Goal: Information Seeking & Learning: Learn about a topic

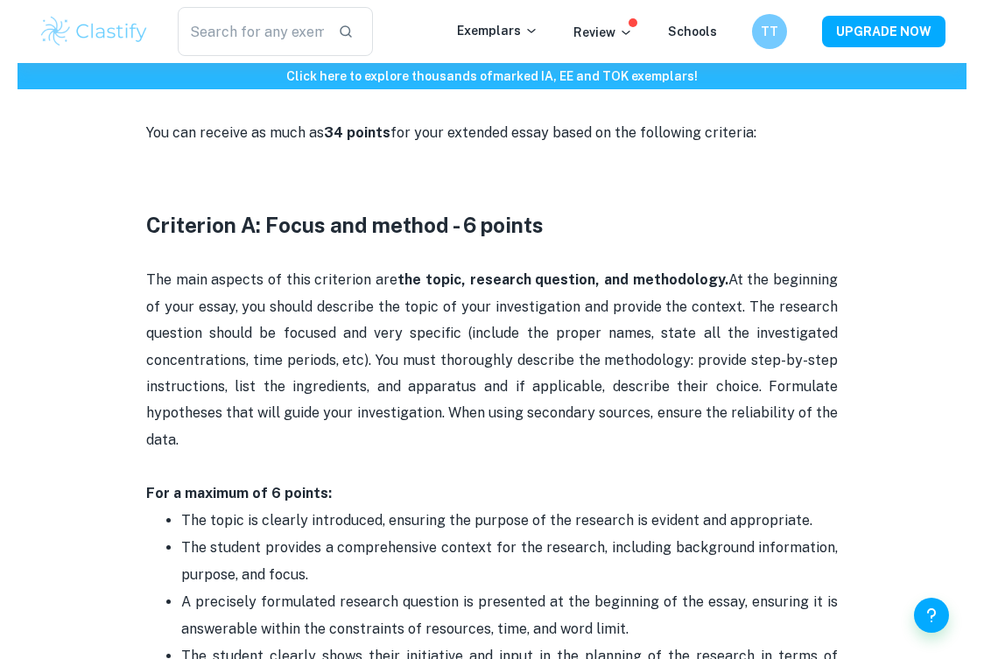
scroll to position [761, 0]
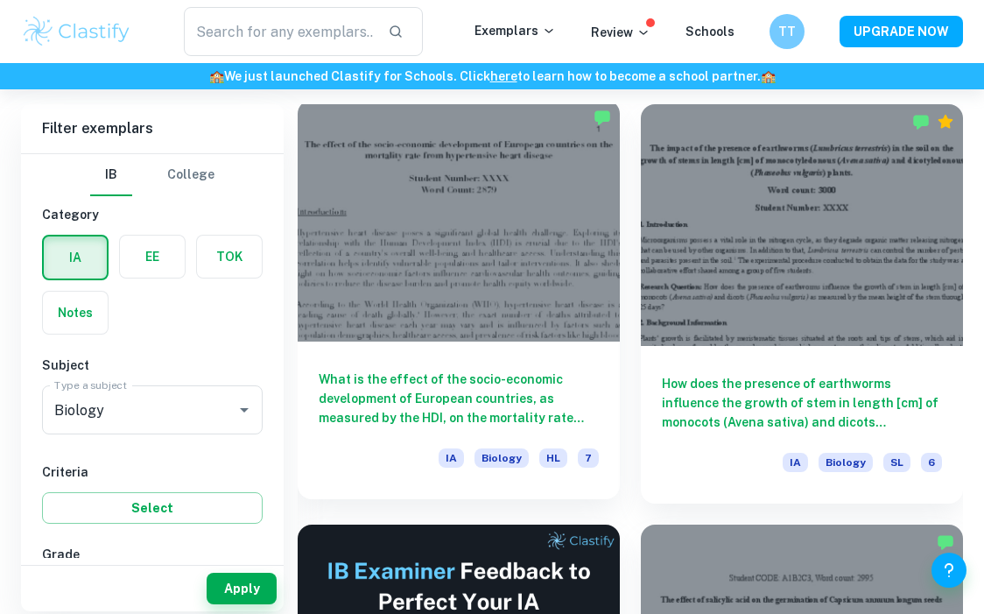
scroll to position [492, 0]
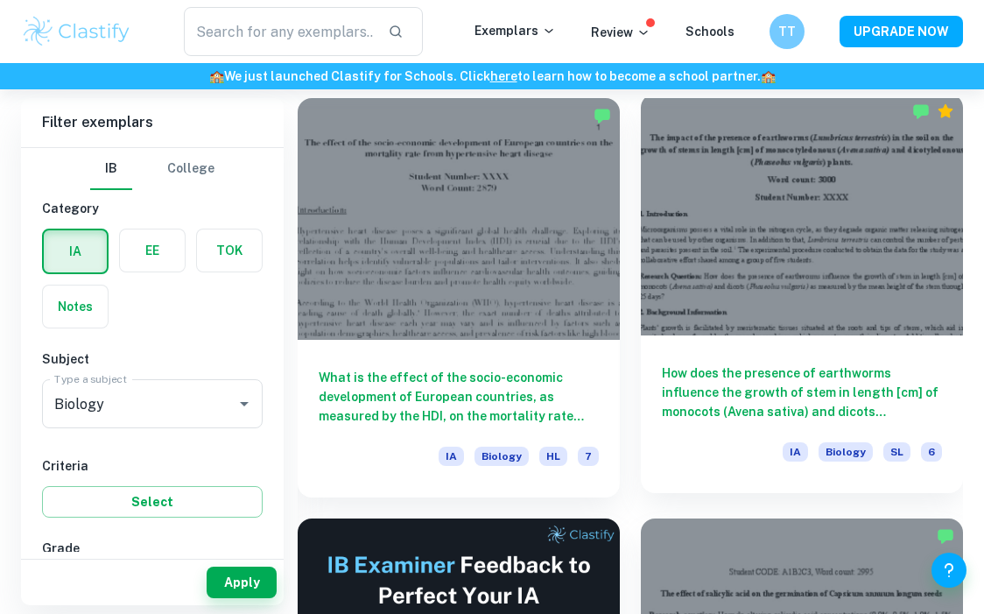
click at [730, 264] on div at bounding box center [802, 215] width 322 height 242
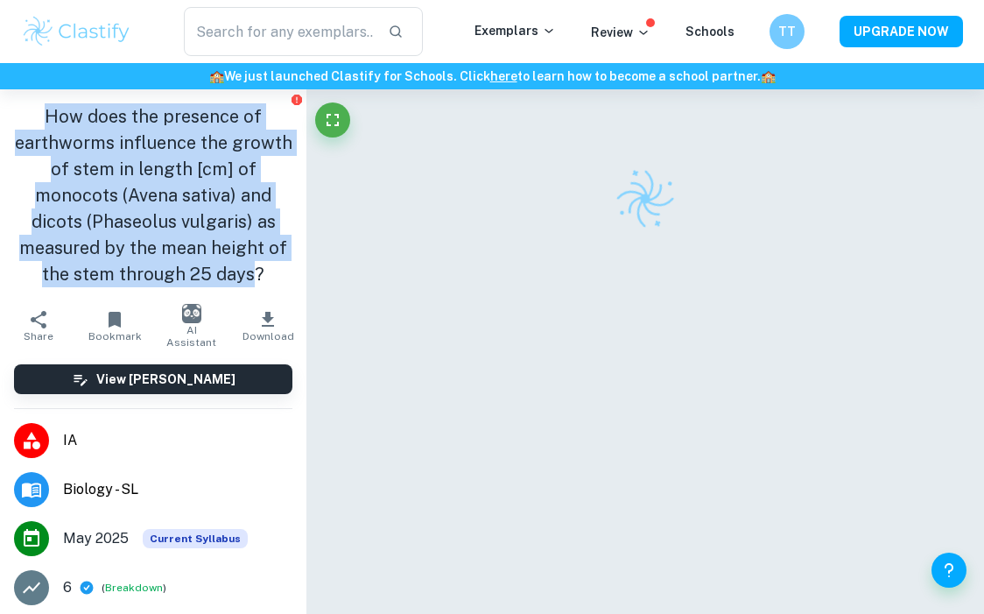
drag, startPoint x: 247, startPoint y: 279, endPoint x: 1, endPoint y: 99, distance: 304.6
click at [1, 99] on div "How does the presence of earthworms influence the growth of stem in length [cm]…" at bounding box center [153, 195] width 307 height 212
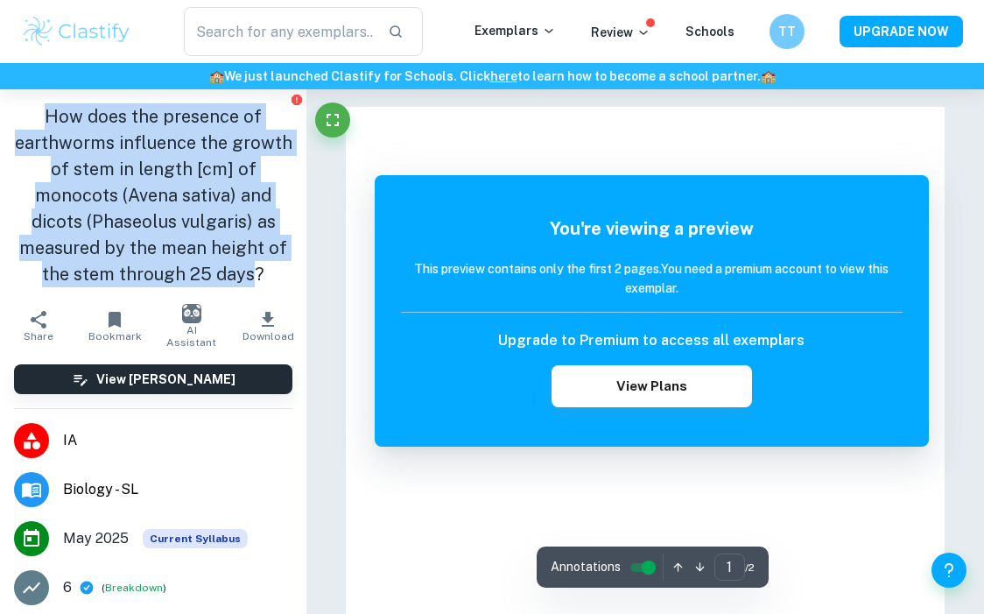
copy h1 "How does the presence of earthworms influence the growth of stem in length [cm]…"
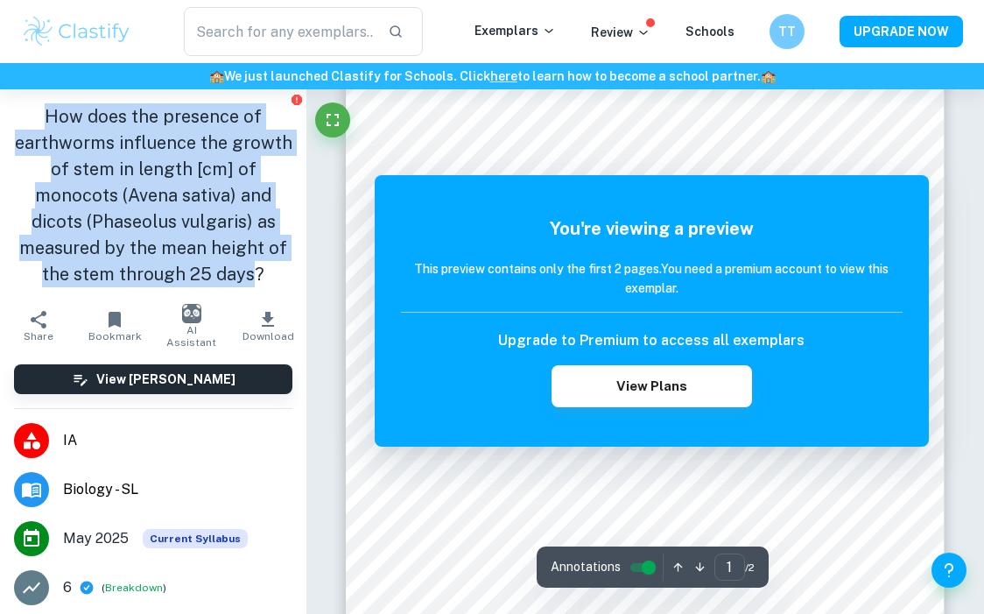
scroll to position [284, 0]
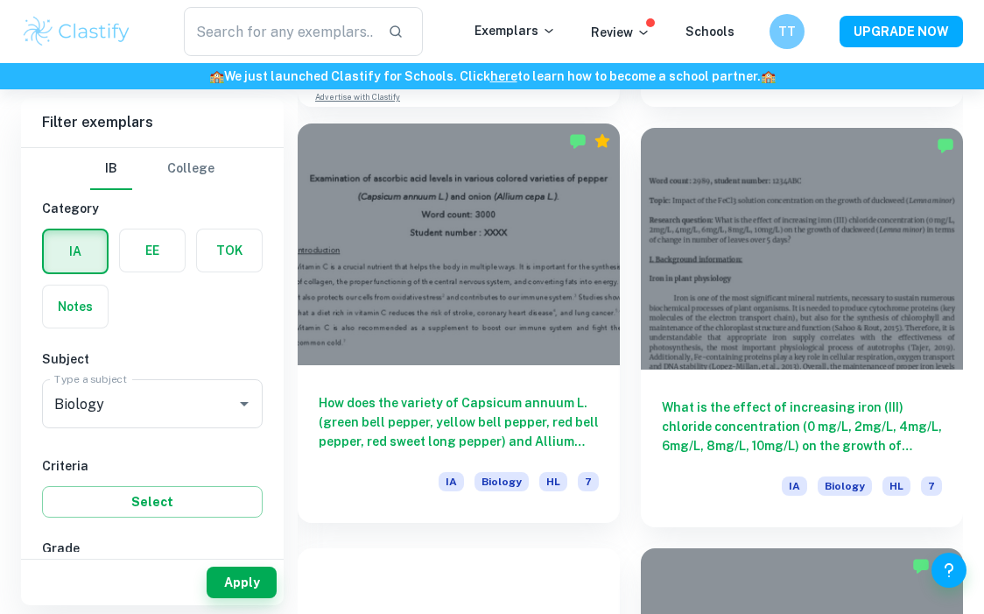
scroll to position [1308, 0]
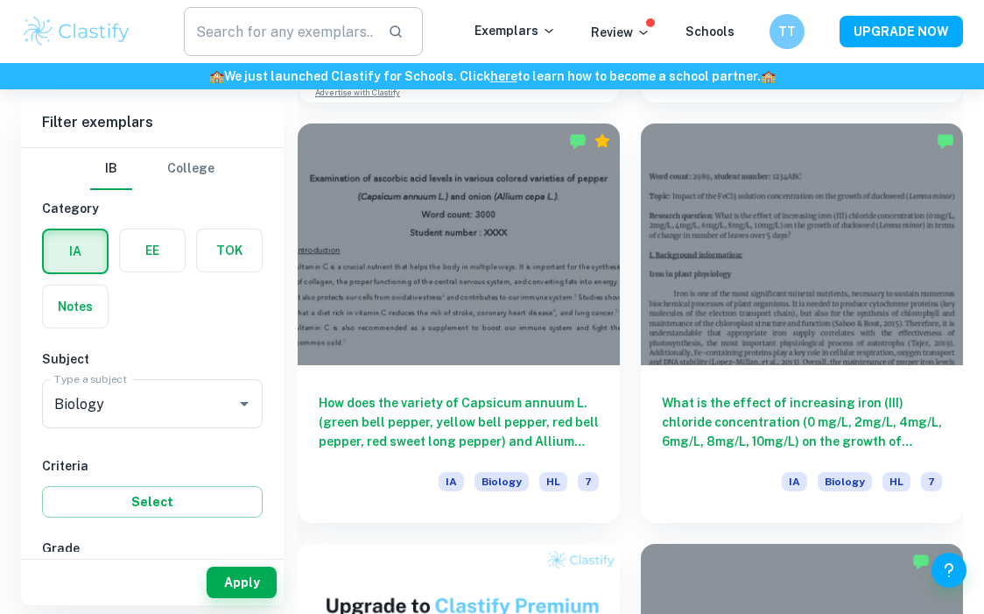
drag, startPoint x: 307, startPoint y: 395, endPoint x: 420, endPoint y: 10, distance: 401.8
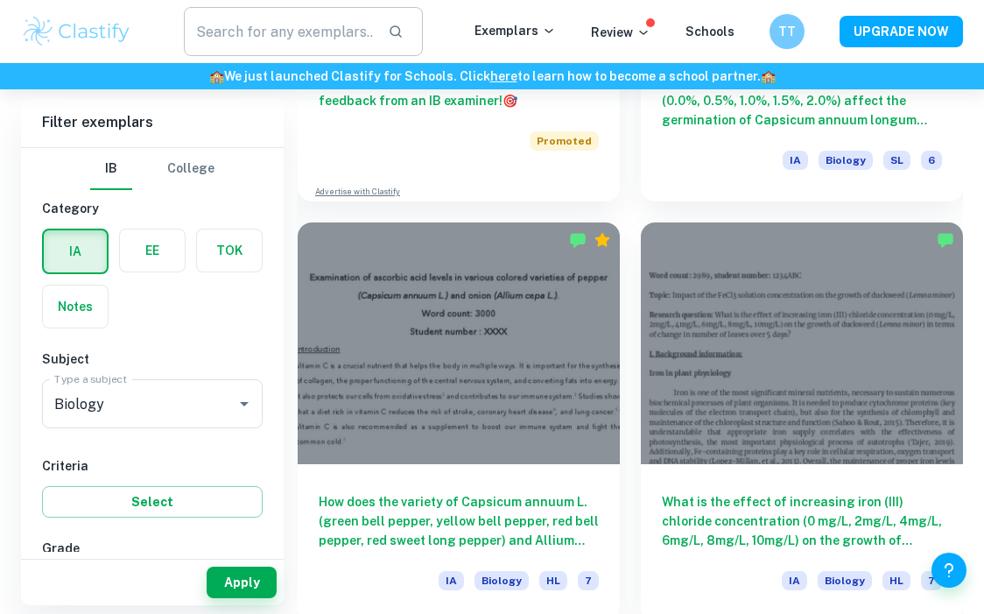
scroll to position [1207, 0]
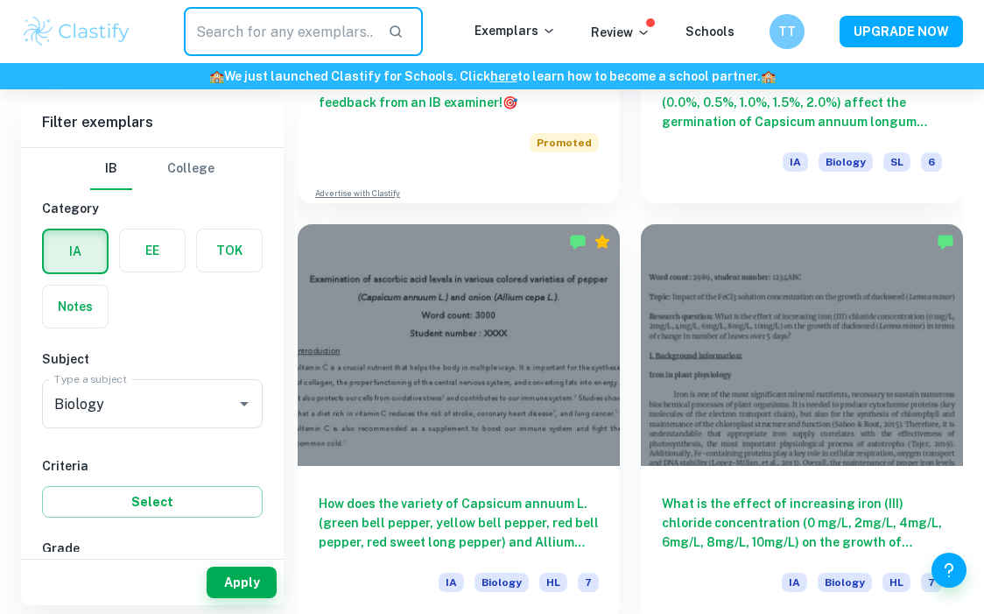
click at [330, 28] on input "text" at bounding box center [279, 31] width 191 height 49
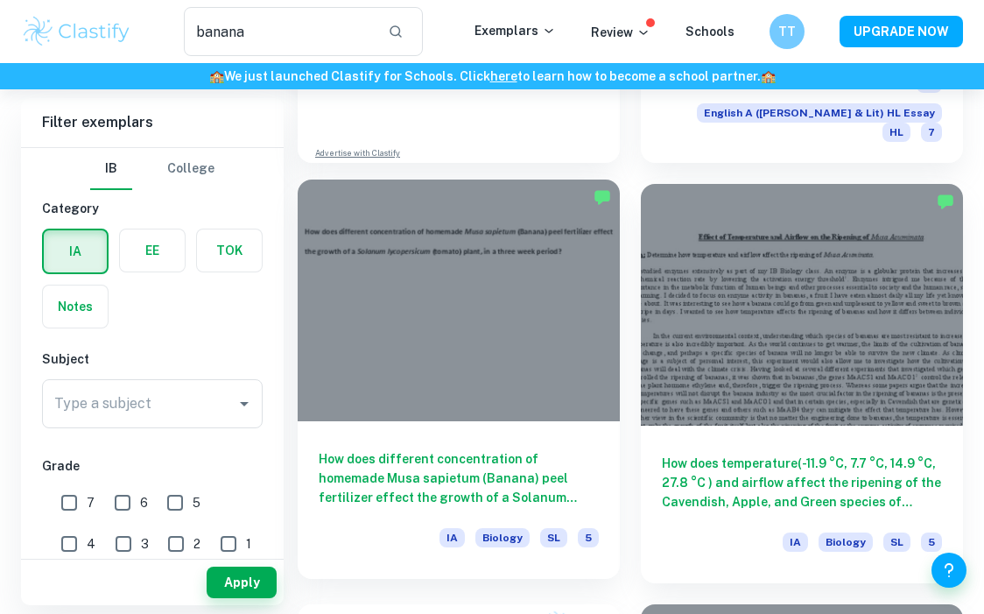
scroll to position [905, 0]
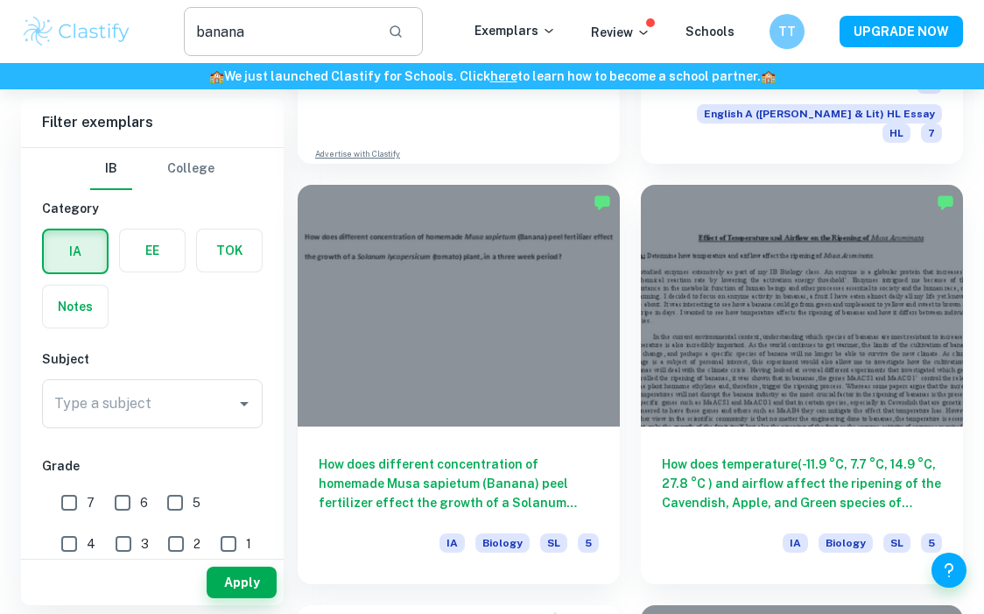
click at [274, 40] on input "banana" at bounding box center [279, 31] width 191 height 49
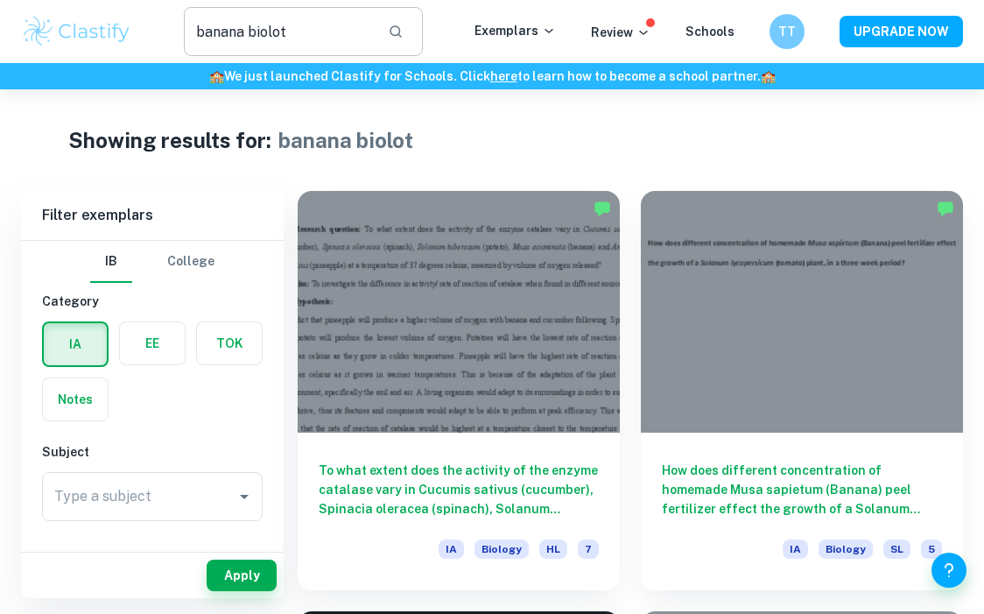
click at [297, 32] on input "banana biolot" at bounding box center [279, 31] width 191 height 49
type input "banana biology"
drag, startPoint x: 311, startPoint y: 33, endPoint x: 83, endPoint y: 10, distance: 228.9
click at [83, 10] on div "banana biology ​ Exemplars Review Schools TT UPGRADE NOW" at bounding box center [492, 31] width 984 height 49
type input "vitamin c"
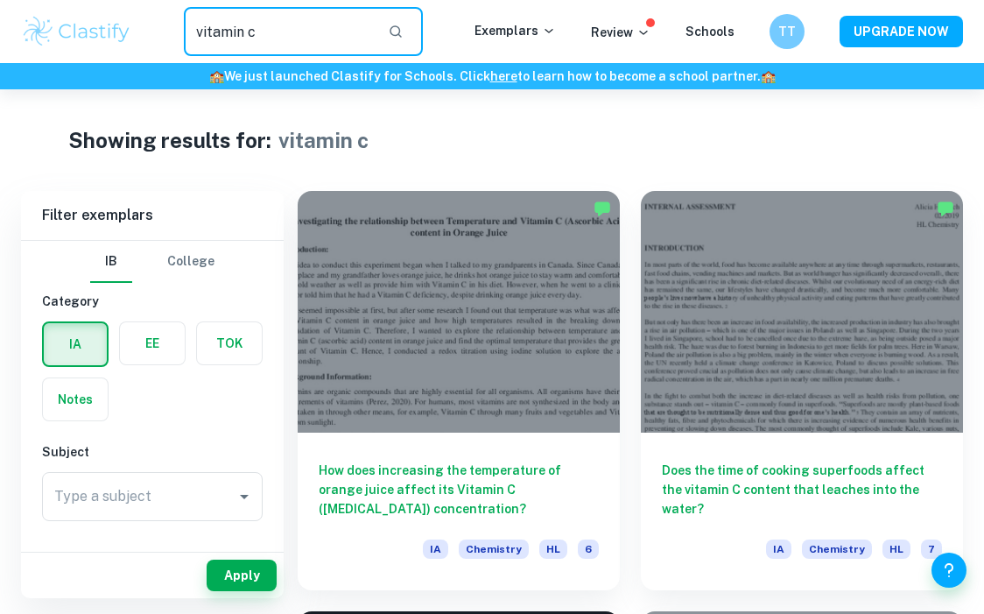
drag, startPoint x: 283, startPoint y: 39, endPoint x: 75, endPoint y: 18, distance: 208.5
click at [75, 21] on div "vitamin c ​ Exemplars Review Schools TT UPGRADE NOW" at bounding box center [492, 31] width 984 height 49
type input "biology"
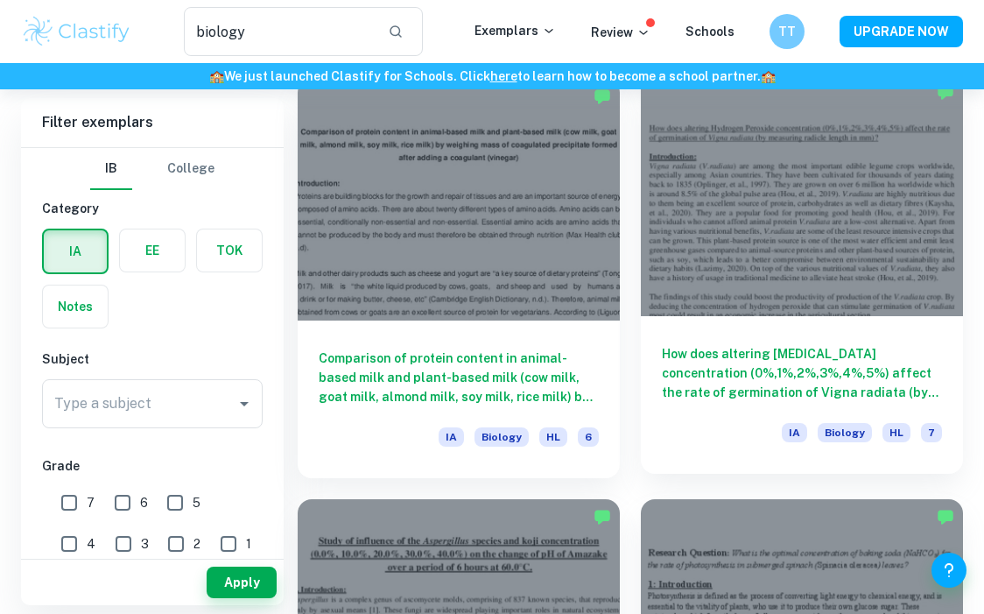
scroll to position [2630, 0]
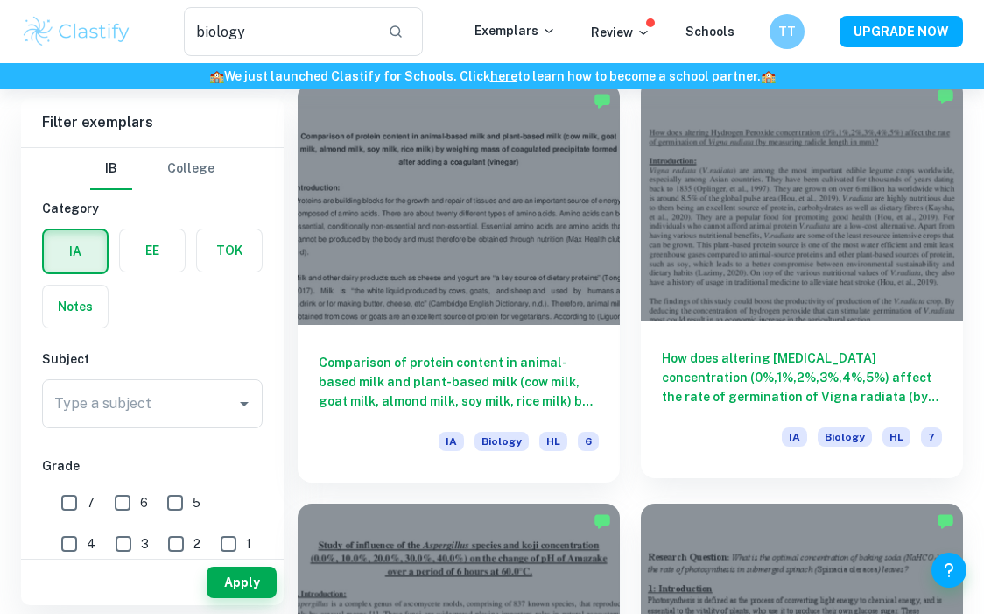
click at [742, 295] on div at bounding box center [802, 200] width 322 height 242
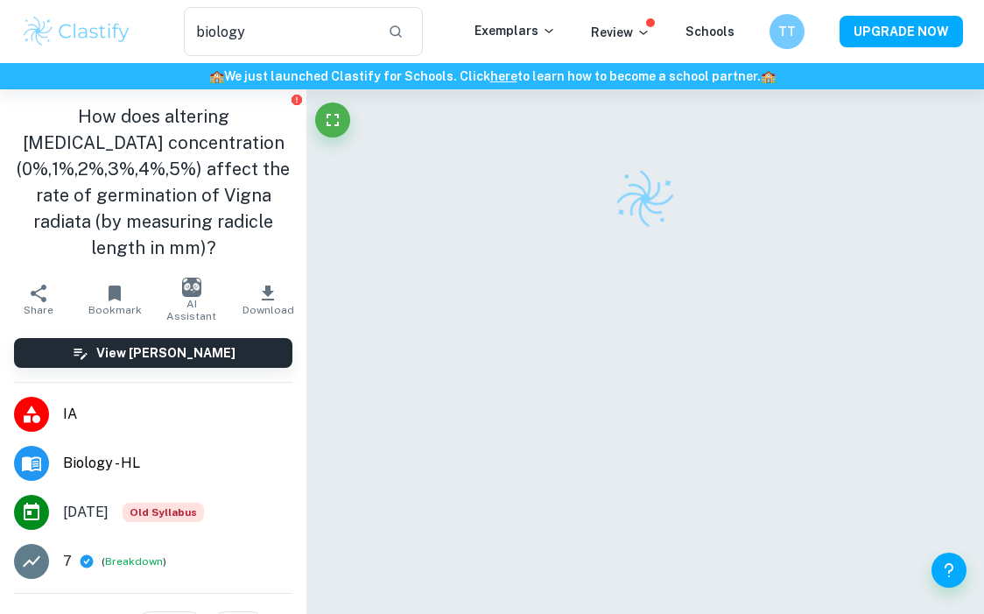
drag, startPoint x: 28, startPoint y: 112, endPoint x: 239, endPoint y: 257, distance: 256.3
click at [239, 257] on h1 "How does altering Hydrogen Peroxide concentration (0%,1%,2%,3%,4%,5%) affect th…" at bounding box center [153, 182] width 279 height 158
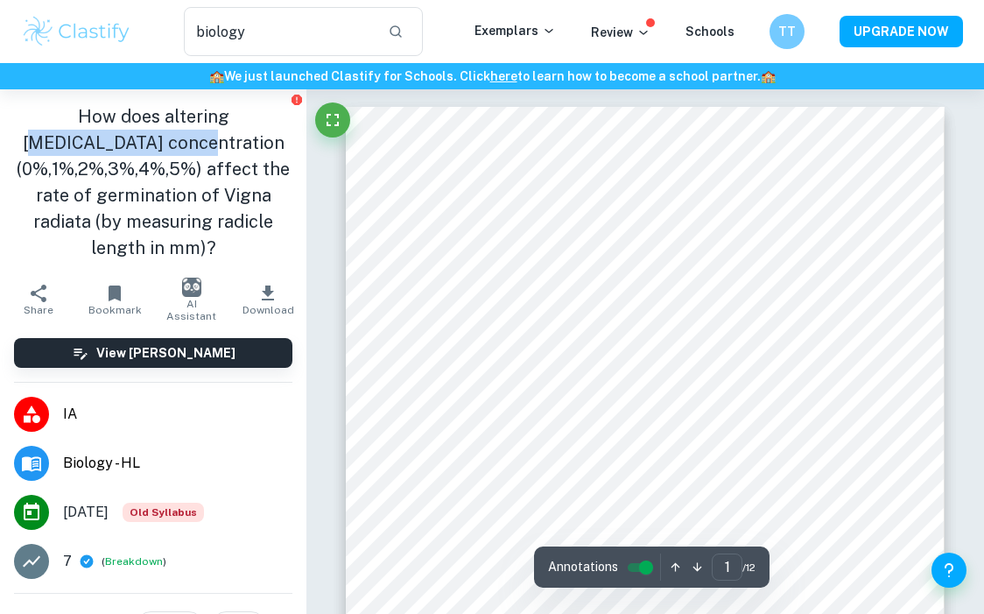
drag, startPoint x: 192, startPoint y: 123, endPoint x: 144, endPoint y: 149, distance: 54.5
click at [144, 149] on h1 "How does altering Hydrogen Peroxide concentration (0%,1%,2%,3%,4%,5%) affect th…" at bounding box center [153, 182] width 279 height 158
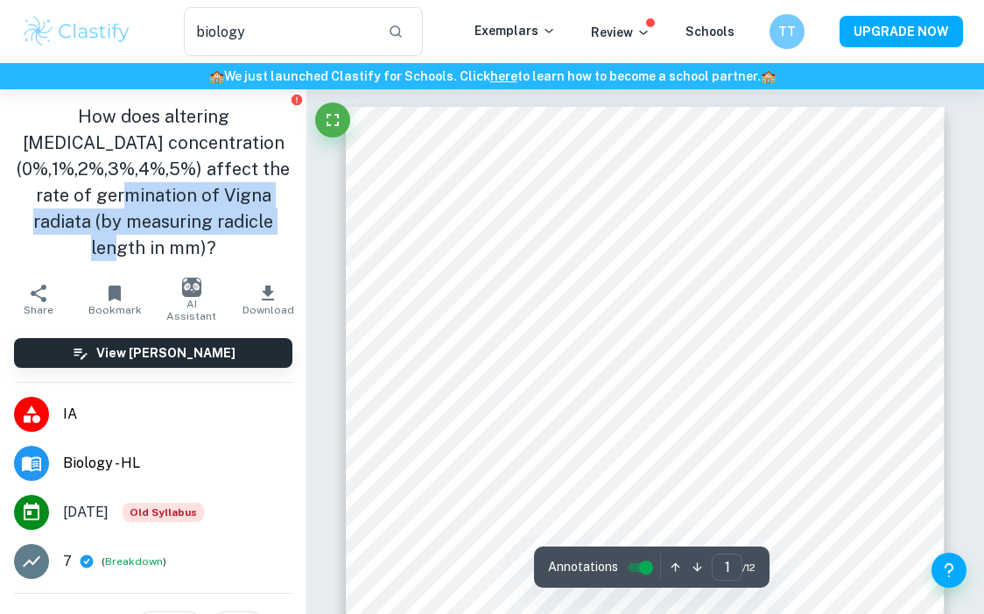
drag, startPoint x: 109, startPoint y: 198, endPoint x: 43, endPoint y: 243, distance: 79.4
click at [43, 243] on h1 "How does altering Hydrogen Peroxide concentration (0%,1%,2%,3%,4%,5%) affect th…" at bounding box center [153, 182] width 279 height 158
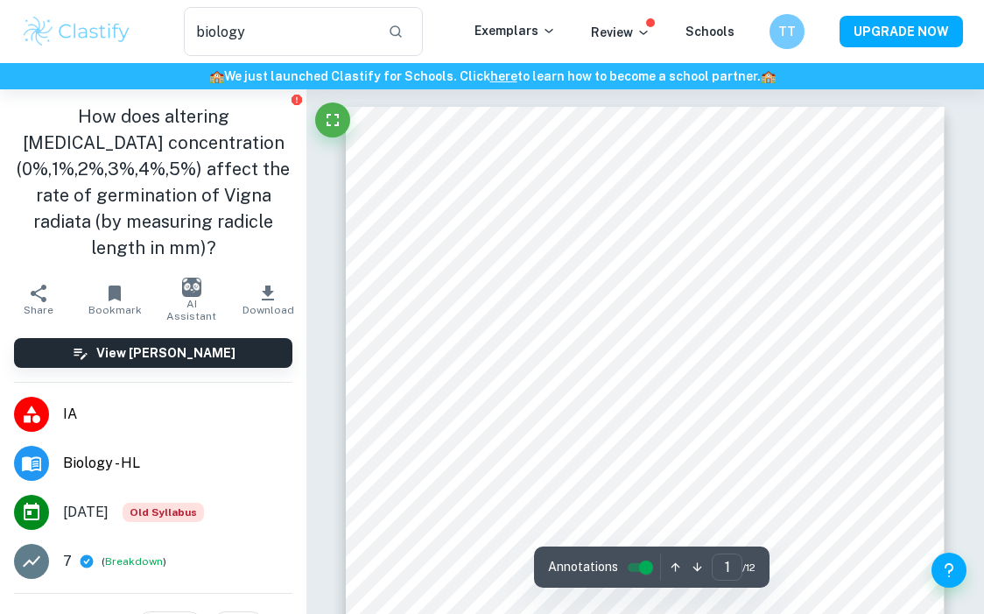
click at [227, 246] on h1 "How does altering Hydrogen Peroxide concentration (0%,1%,2%,3%,4%,5%) affect th…" at bounding box center [153, 182] width 279 height 158
drag, startPoint x: 181, startPoint y: 112, endPoint x: 127, endPoint y: 138, distance: 60.3
click at [127, 138] on h1 "How does altering Hydrogen Peroxide concentration (0%,1%,2%,3%,4%,5%) affect th…" at bounding box center [153, 182] width 279 height 158
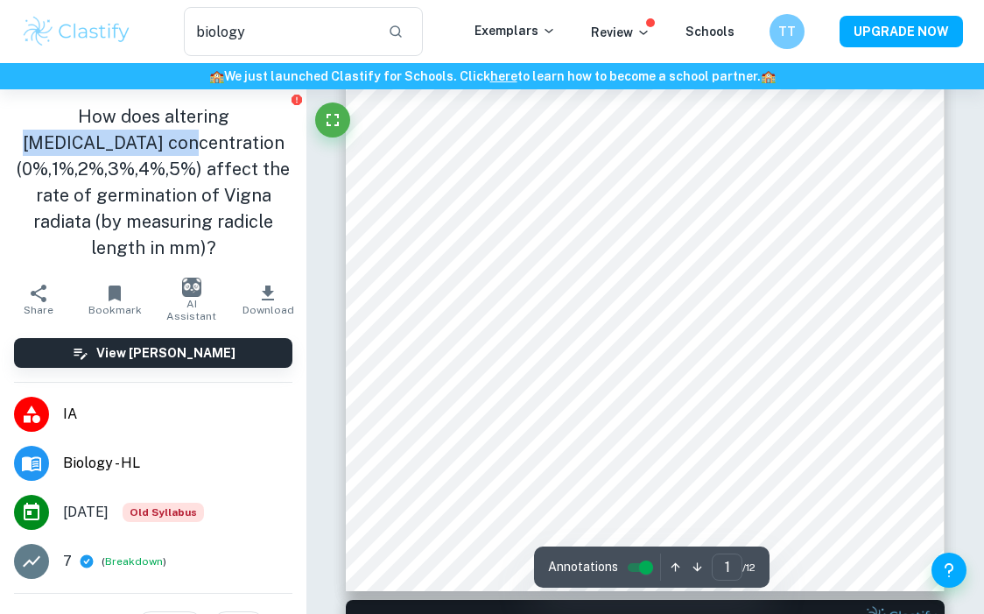
scroll to position [368, 0]
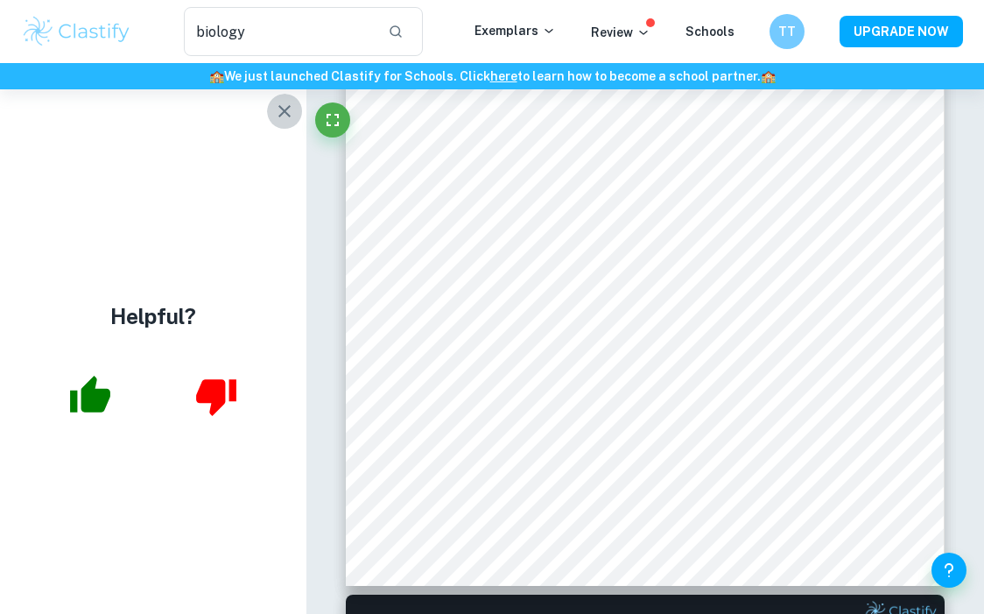
click at [279, 116] on icon "button" at bounding box center [285, 111] width 12 height 12
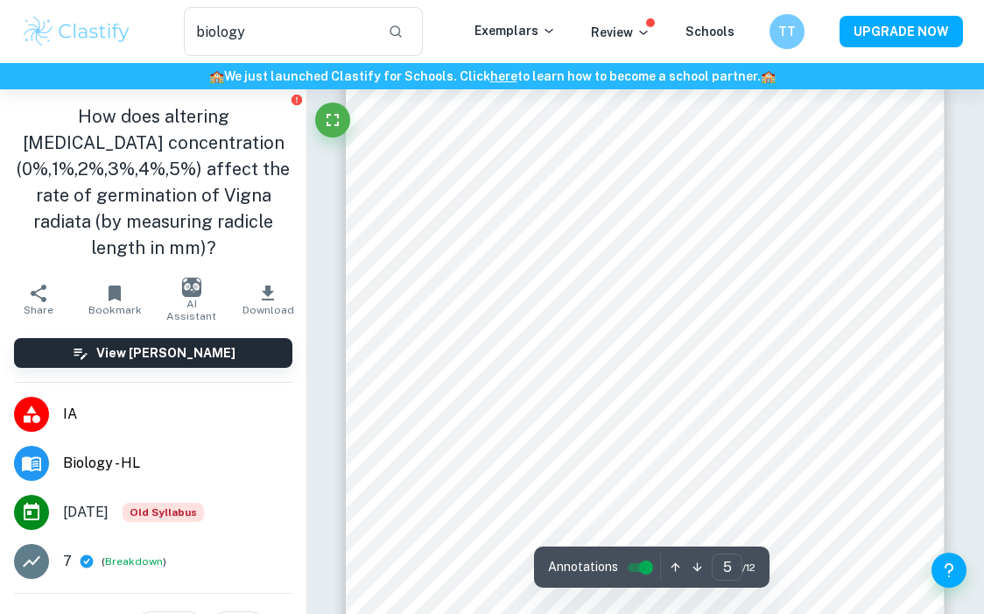
scroll to position [3690, 0]
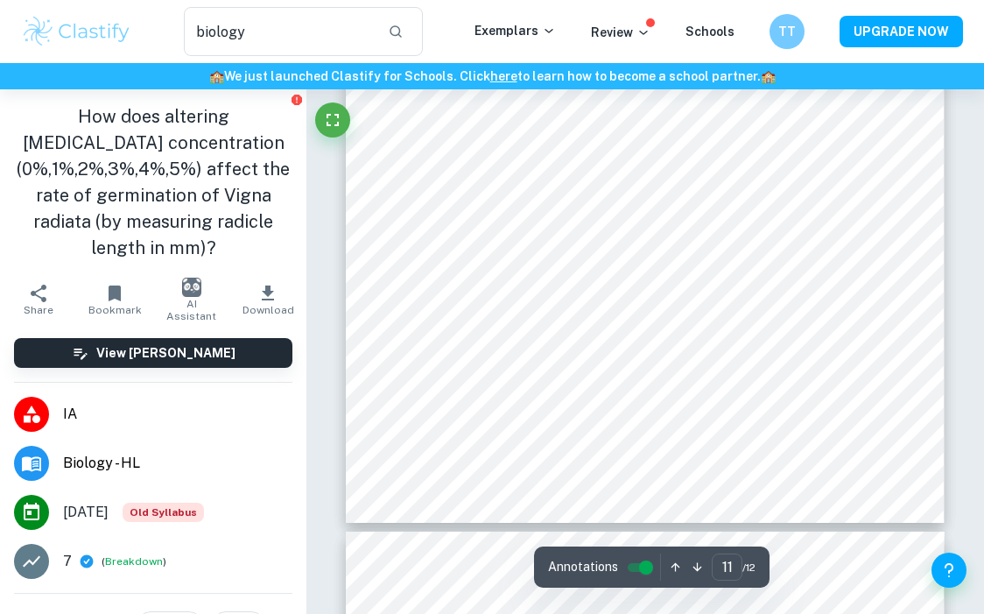
type input "12"
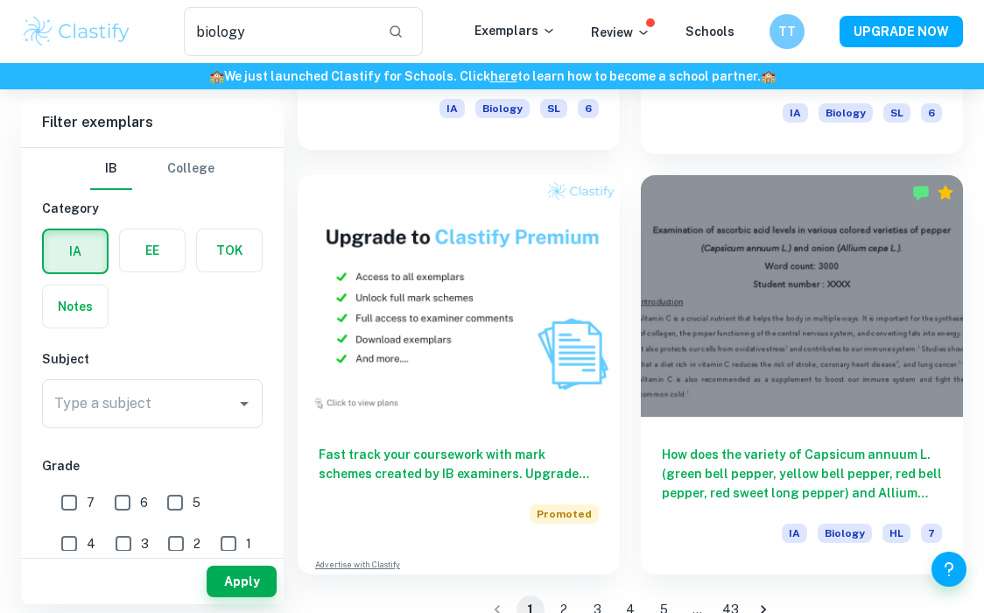
scroll to position [4671, 0]
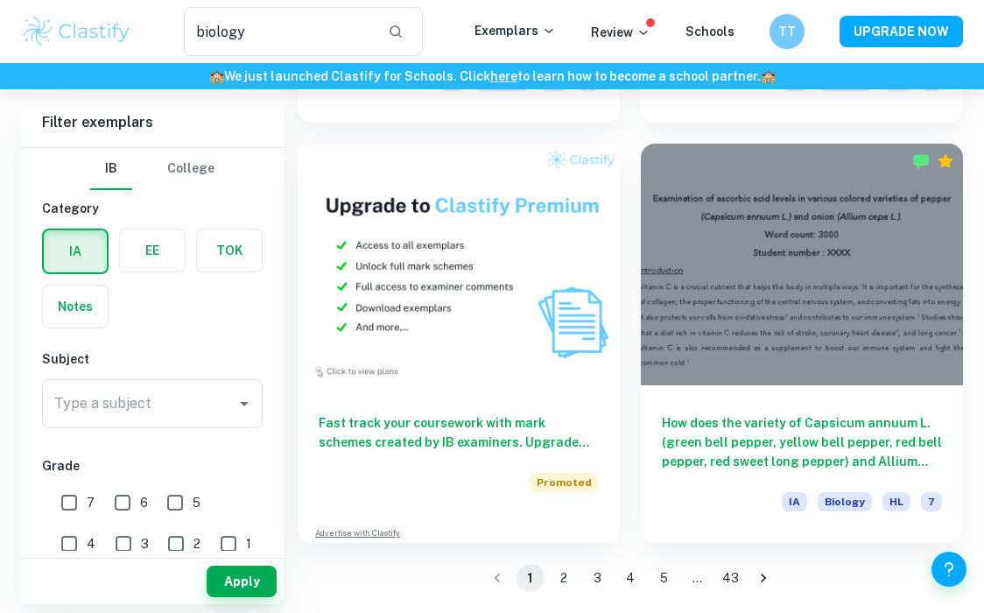
click at [554, 577] on button "2" at bounding box center [564, 578] width 28 height 28
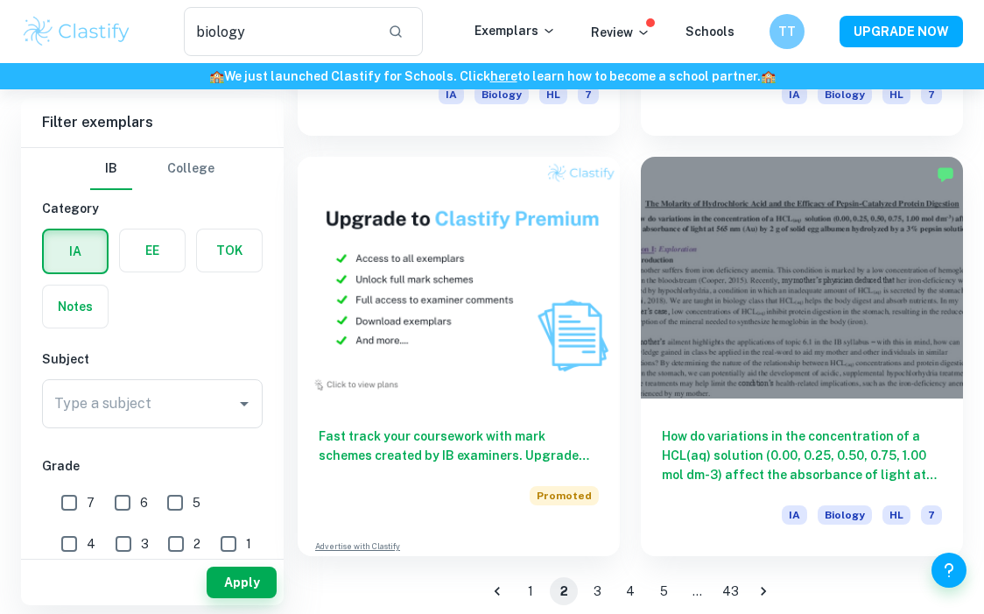
scroll to position [4671, 0]
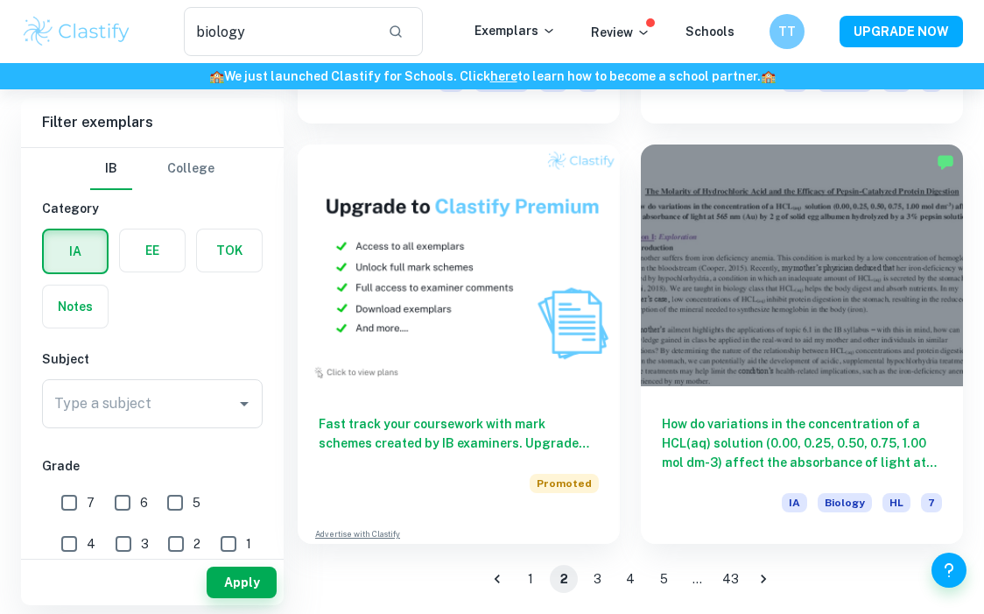
click at [589, 576] on button "3" at bounding box center [597, 579] width 28 height 28
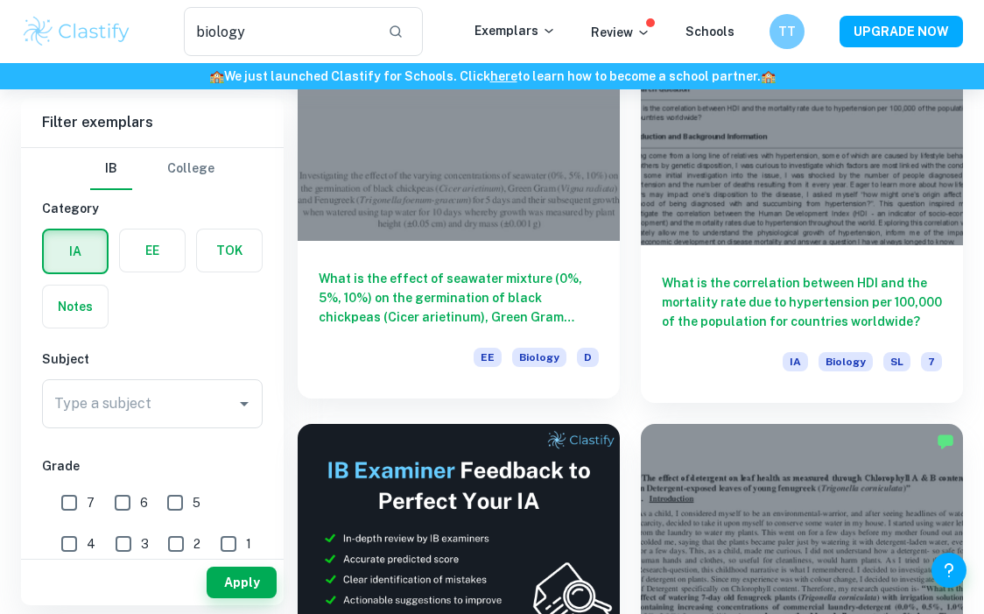
scroll to position [3697, 0]
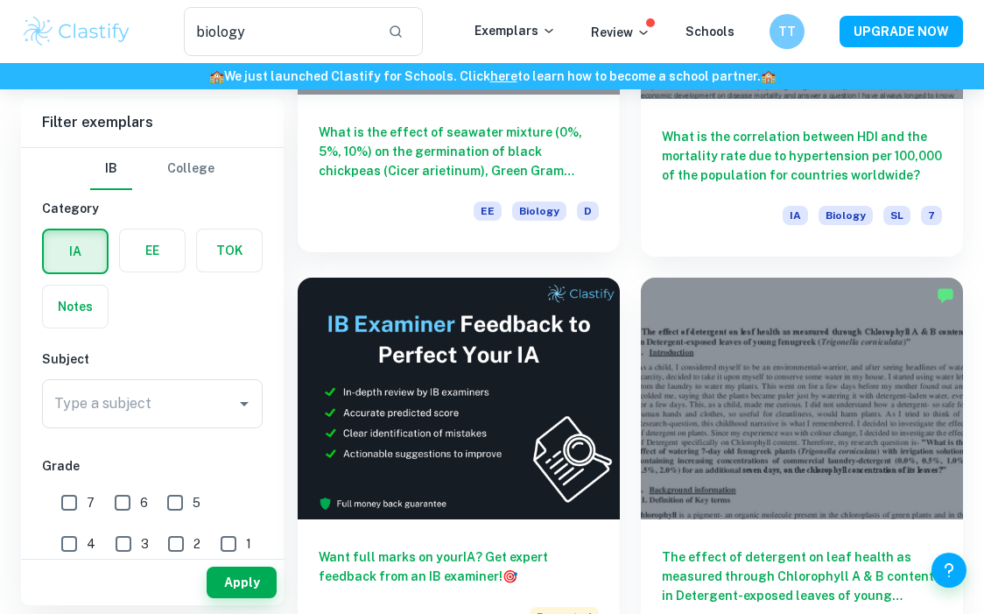
click at [515, 161] on h6 "What is the effect of seawater mixture (0%, 5%, 10%) on the germination of blac…" at bounding box center [459, 152] width 280 height 58
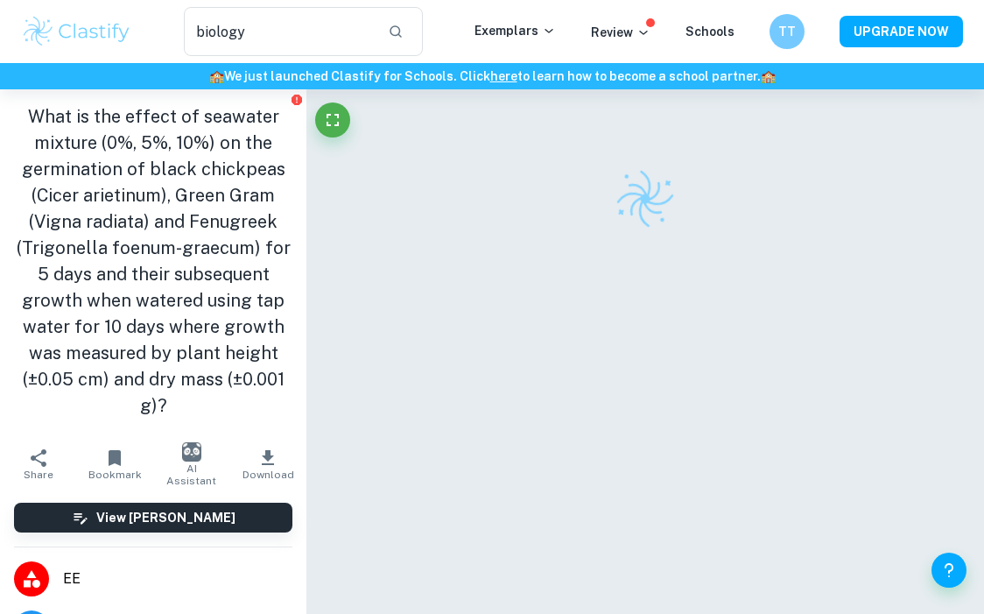
scroll to position [30, 0]
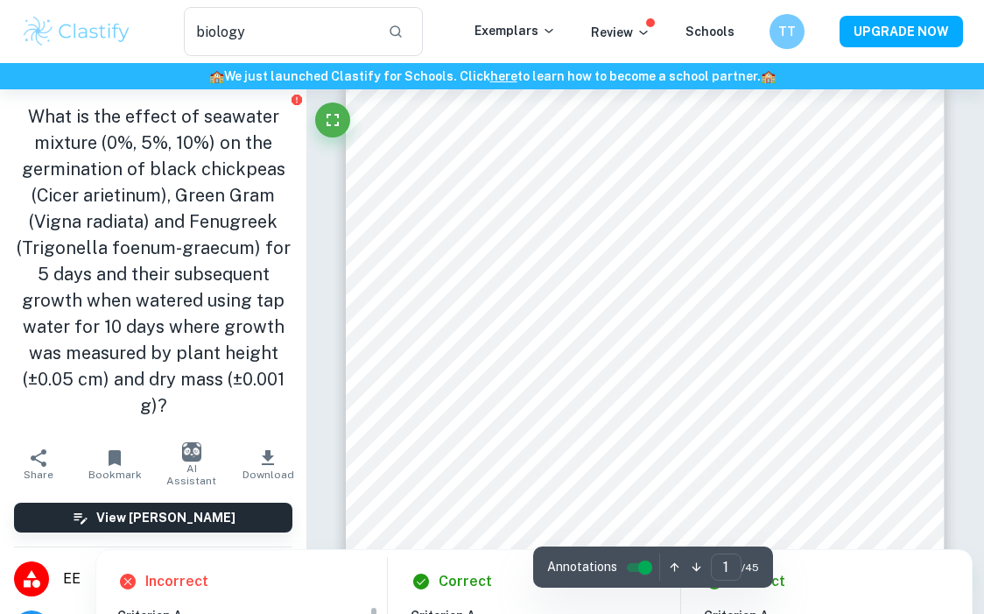
click at [613, 400] on div at bounding box center [646, 430] width 242 height 60
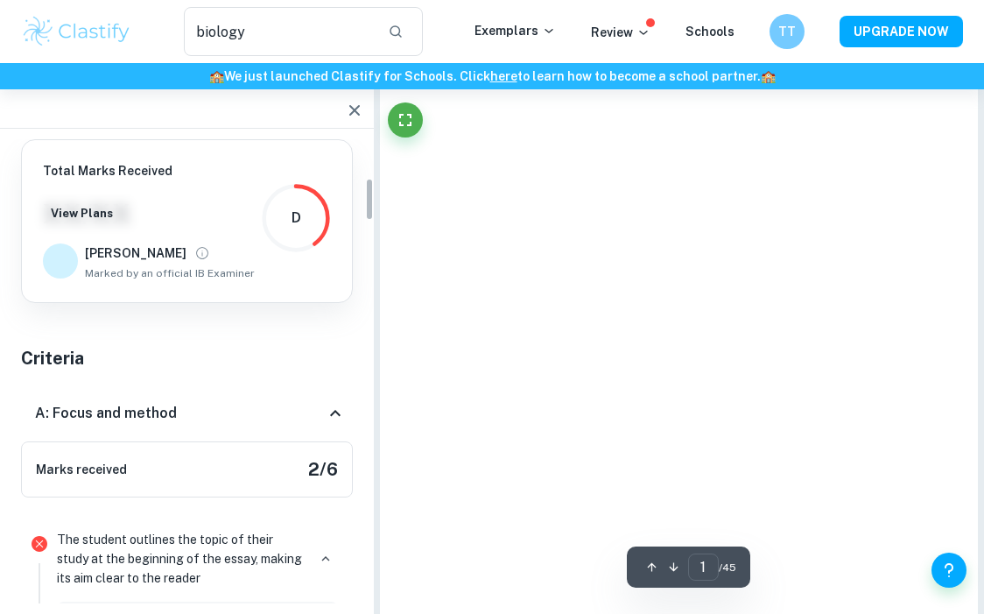
scroll to position [418, 0]
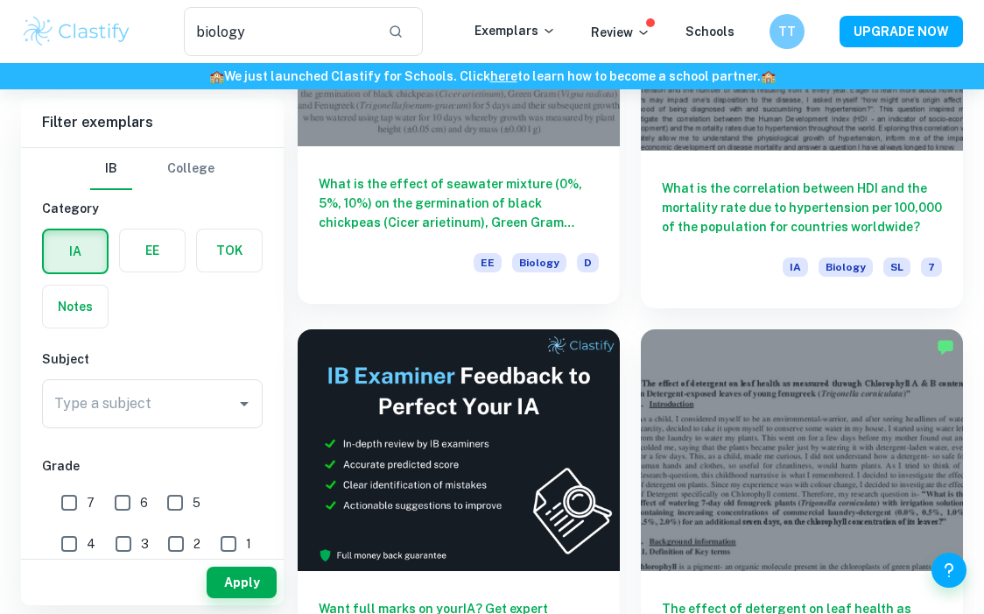
scroll to position [3640, 0]
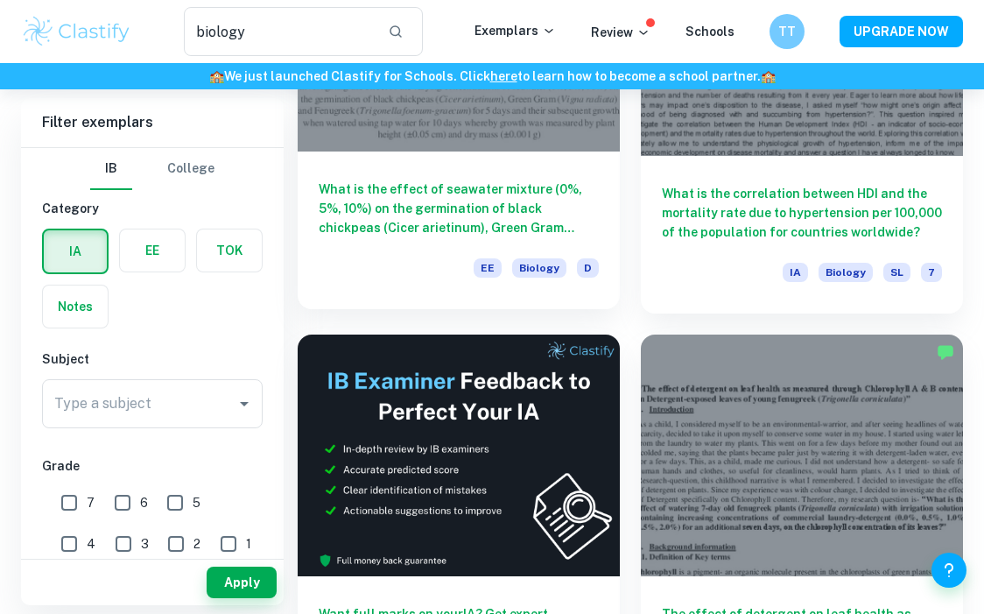
click at [390, 211] on h6 "What is the effect of seawater mixture (0%, 5%, 10%) on the germination of blac…" at bounding box center [459, 209] width 280 height 58
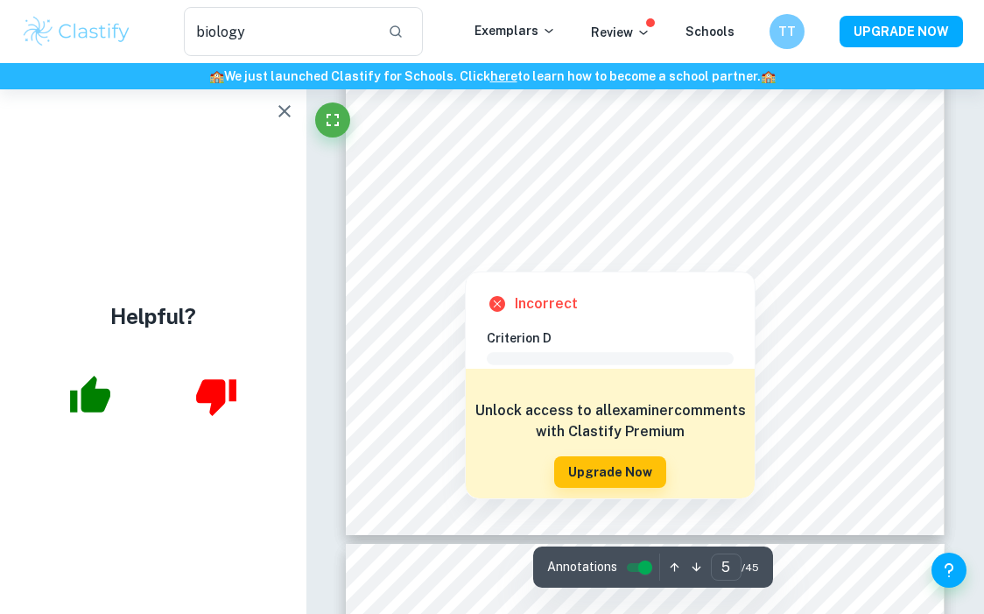
scroll to position [4099, 0]
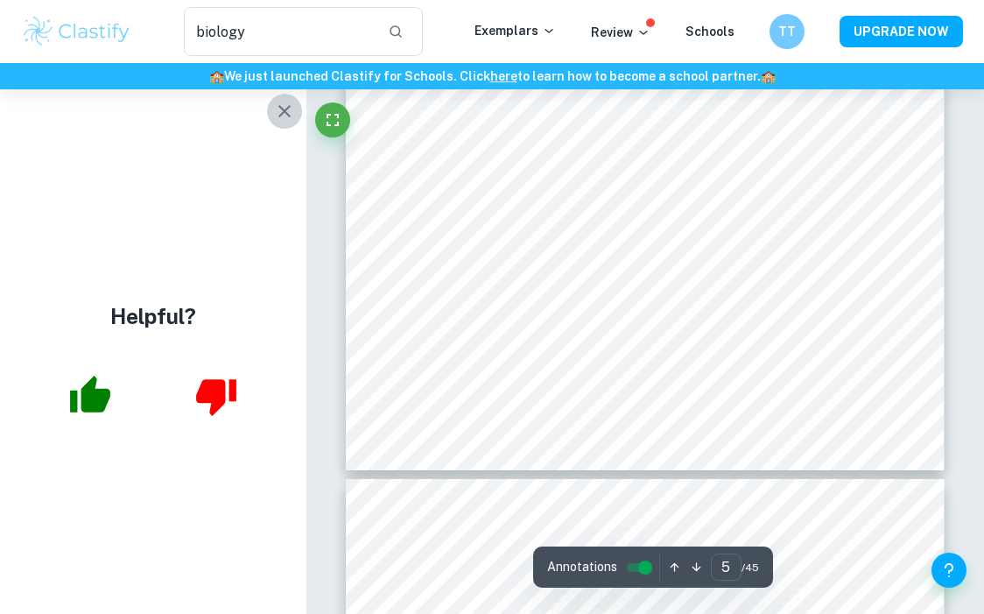
click at [284, 110] on icon "button" at bounding box center [285, 111] width 12 height 12
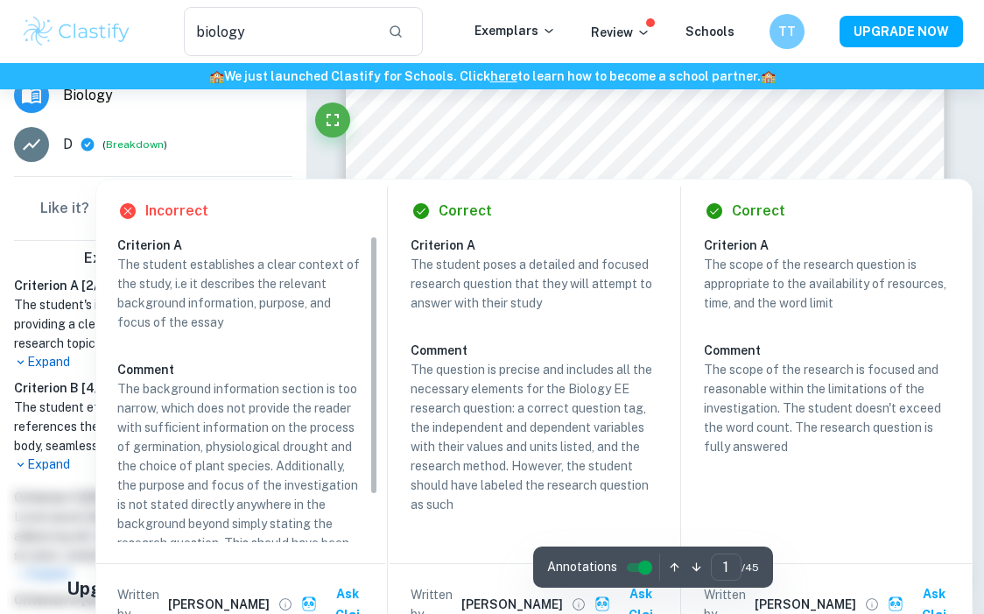
scroll to position [399, 0]
click at [88, 142] on icon at bounding box center [87, 144] width 13 height 13
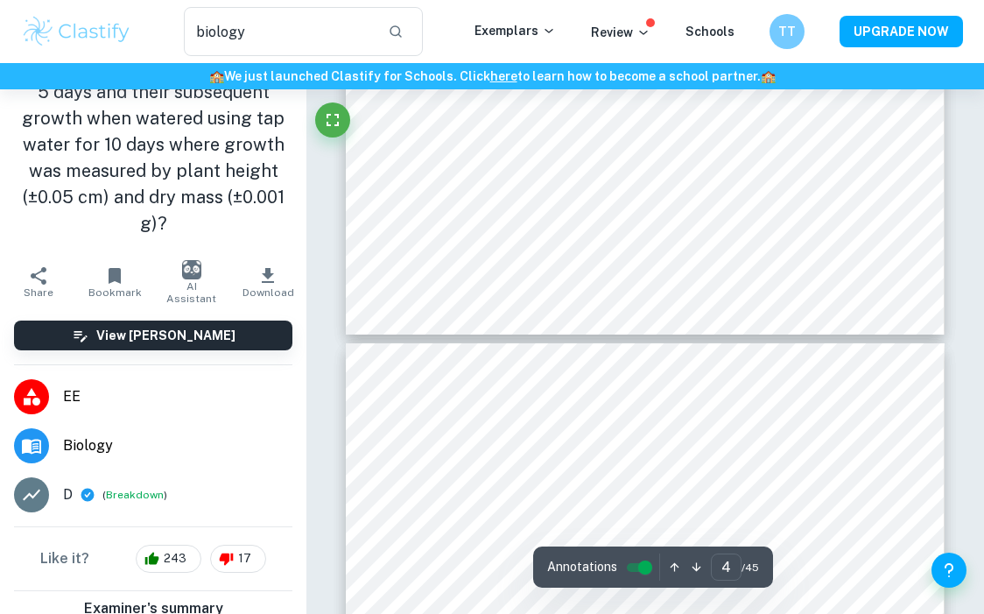
scroll to position [3377, 0]
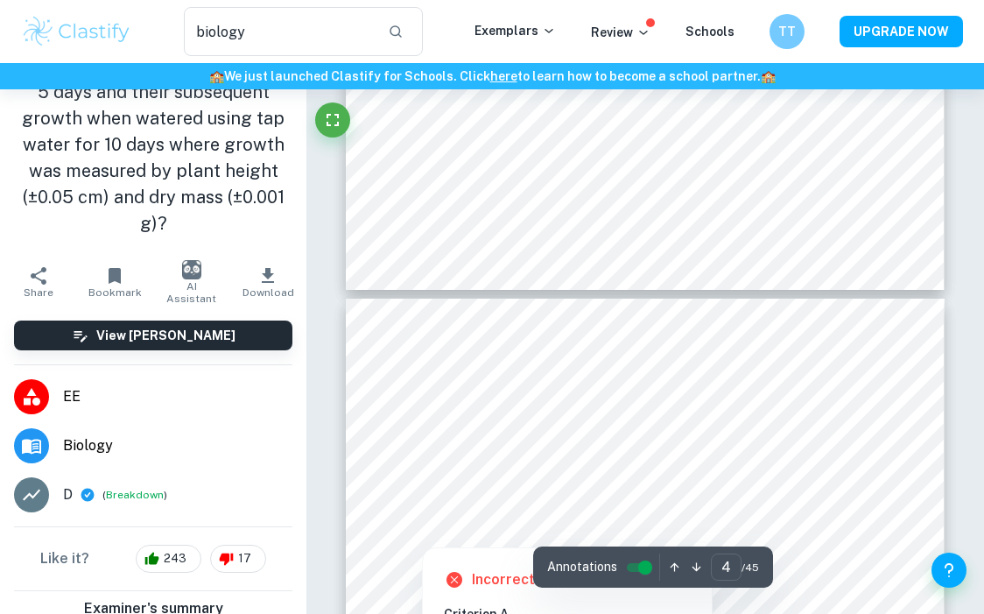
type input "5"
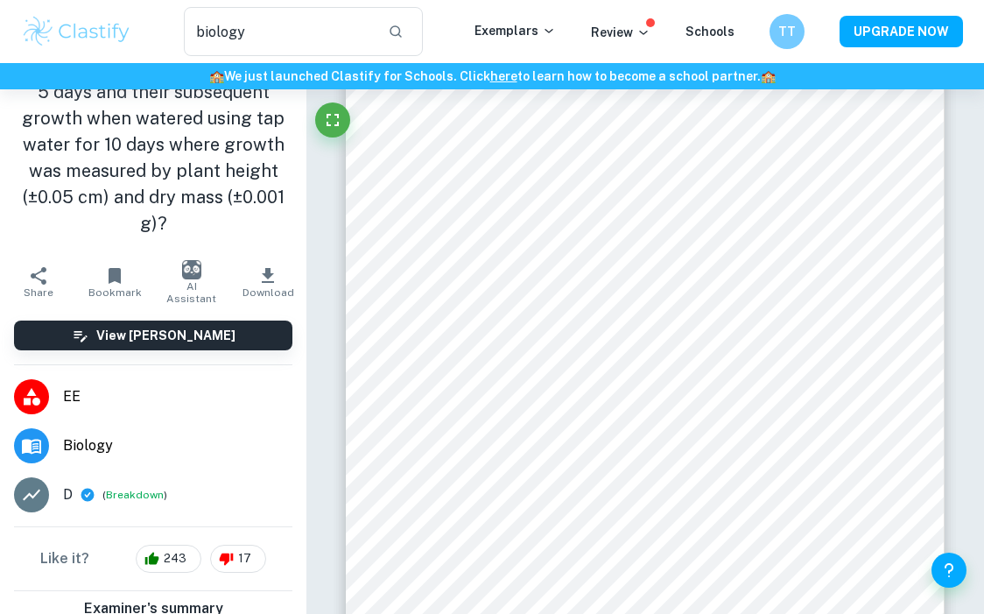
scroll to position [3783, 0]
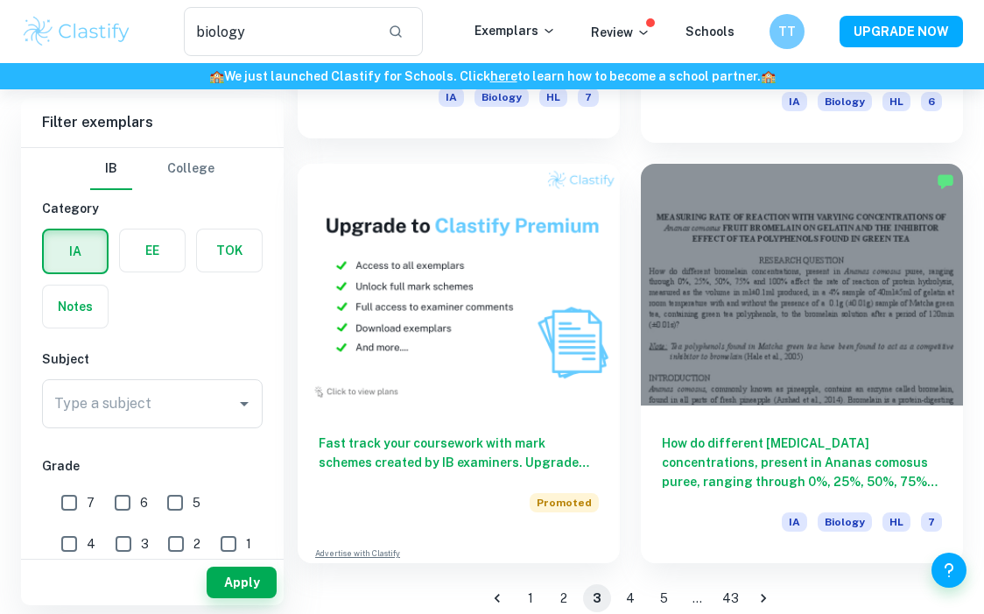
scroll to position [4671, 0]
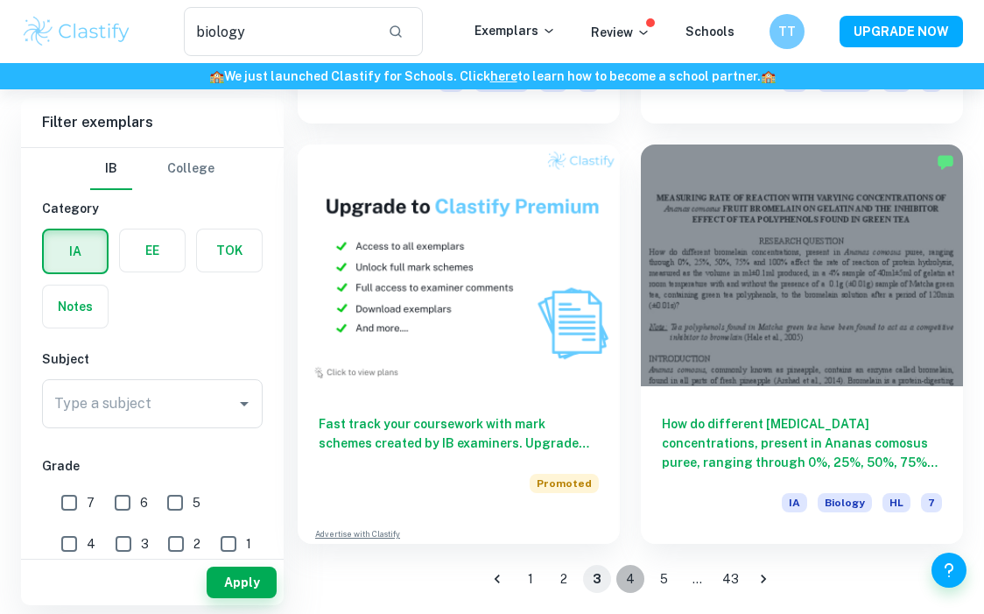
click at [624, 582] on button "4" at bounding box center [631, 579] width 28 height 28
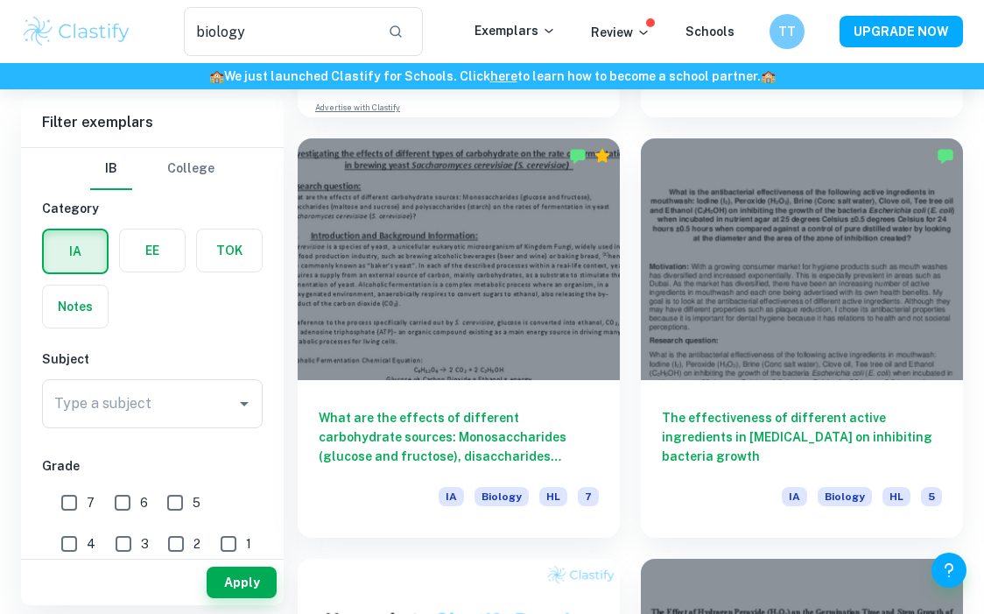
scroll to position [4671, 0]
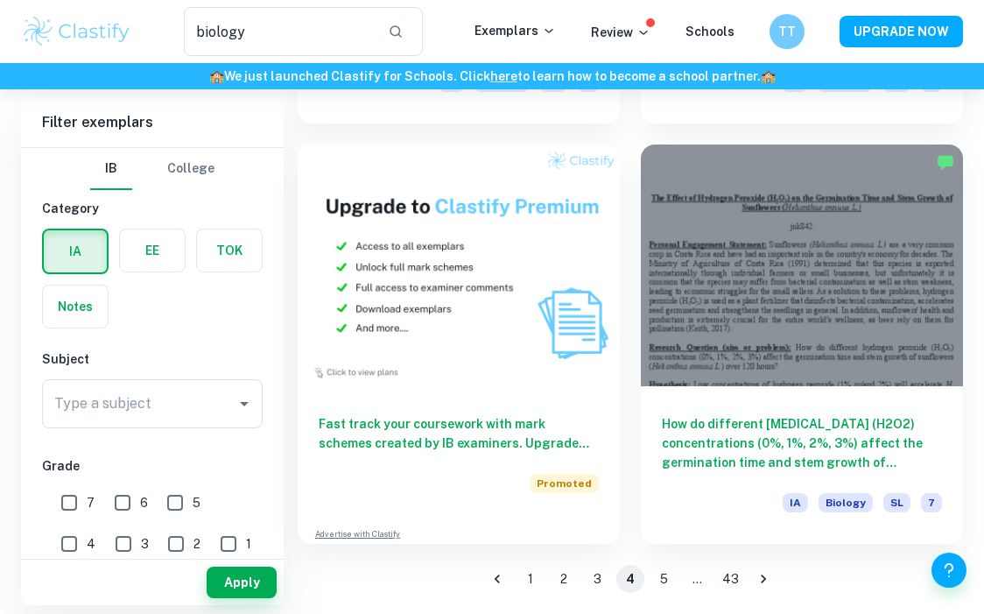
click at [529, 573] on button "1" at bounding box center [531, 579] width 28 height 28
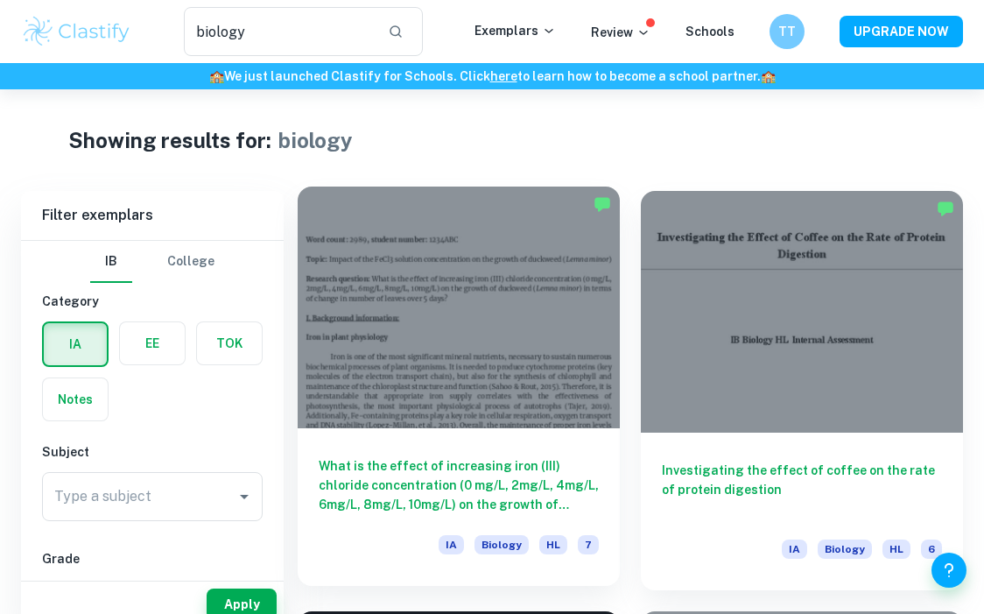
scroll to position [27, 0]
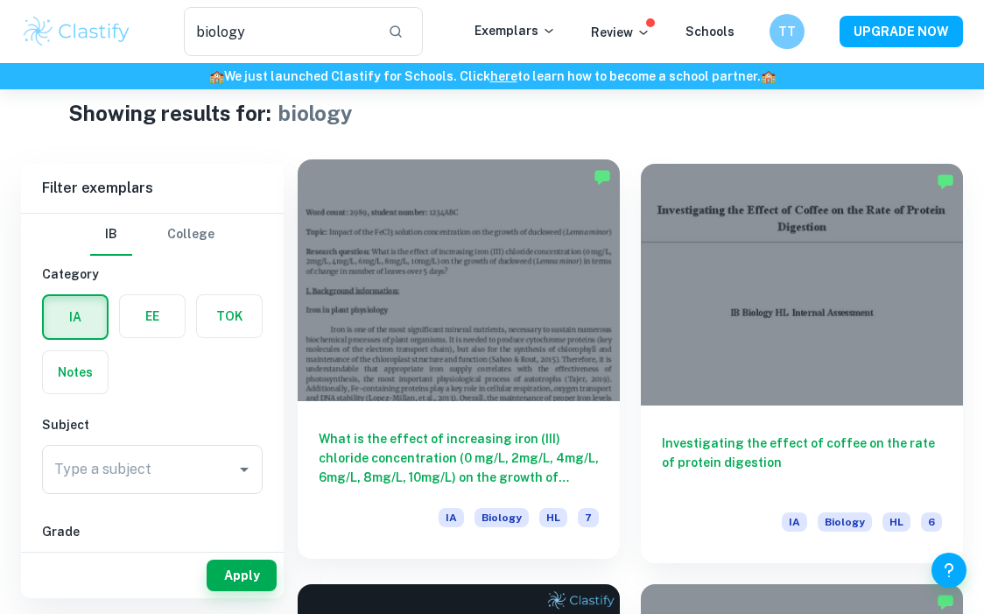
click at [560, 438] on h6 "What is the effect of increasing iron (III) chloride concentration (0 mg/L, 2mg…" at bounding box center [459, 458] width 280 height 58
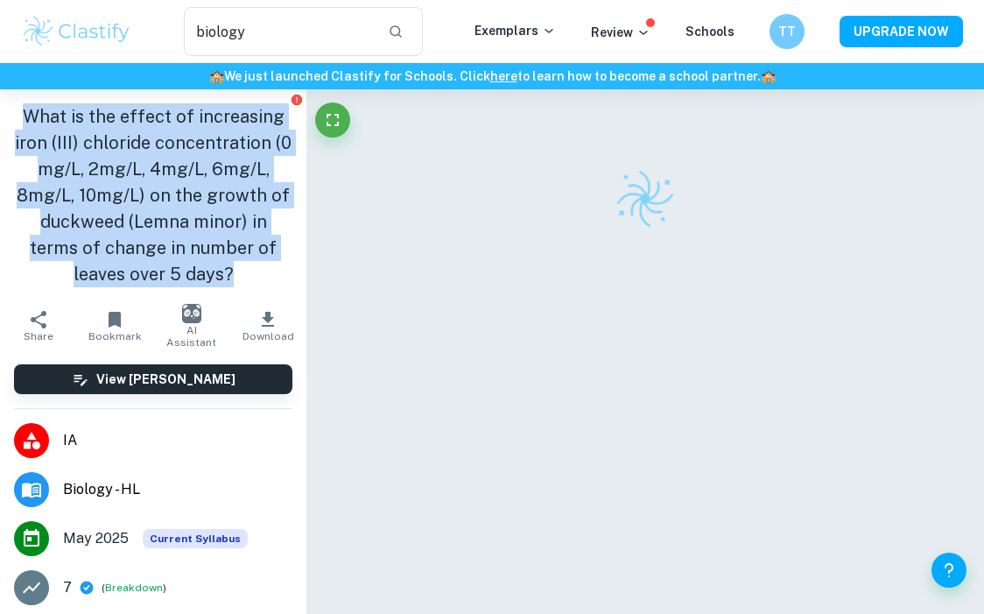
drag, startPoint x: 267, startPoint y: 290, endPoint x: 22, endPoint y: 117, distance: 299.8
click at [22, 117] on div "What is the effect of increasing iron (III) chloride concentration (0 mg/L, 2mg…" at bounding box center [153, 195] width 307 height 212
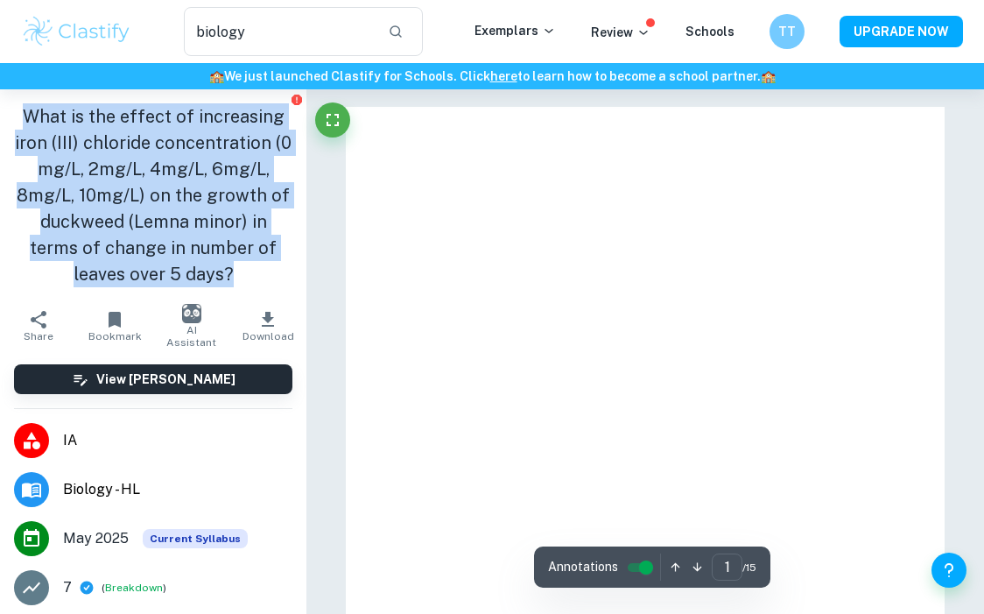
copy h1 "What is the effect of increasing iron (III) chloride concentration (0 mg/L, 2mg…"
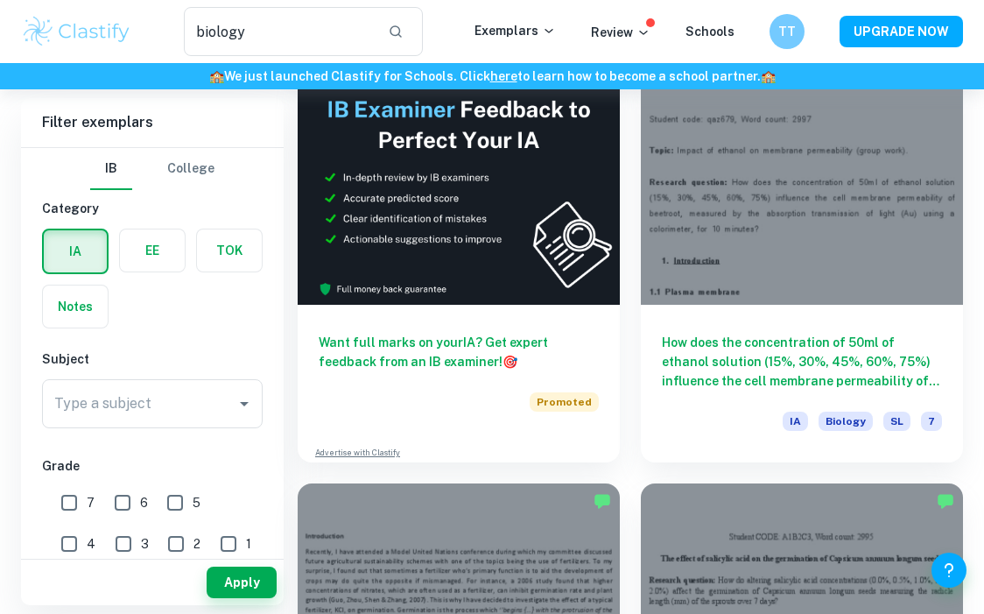
scroll to position [587, 0]
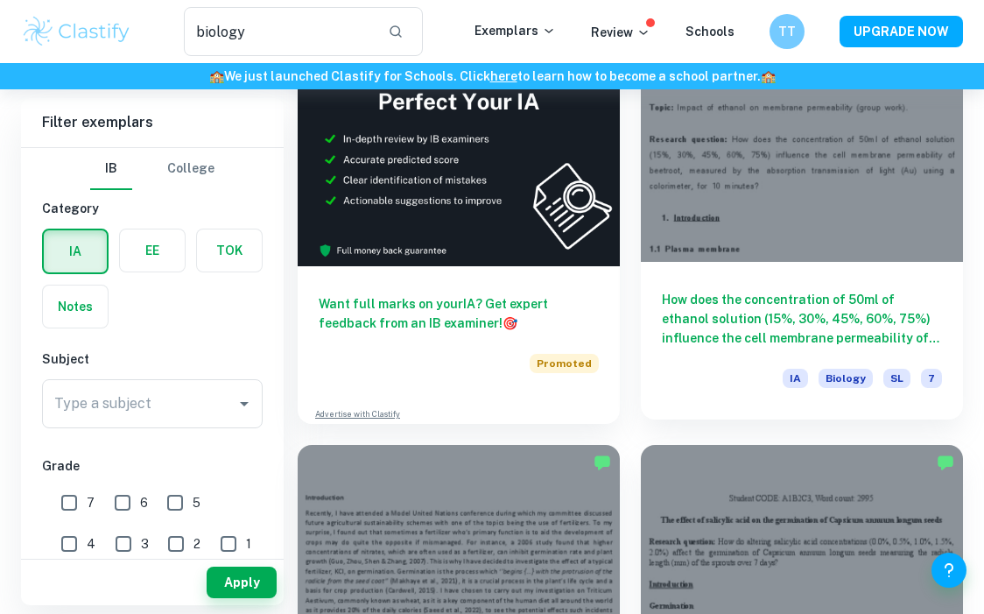
click at [813, 207] on div at bounding box center [802, 141] width 322 height 242
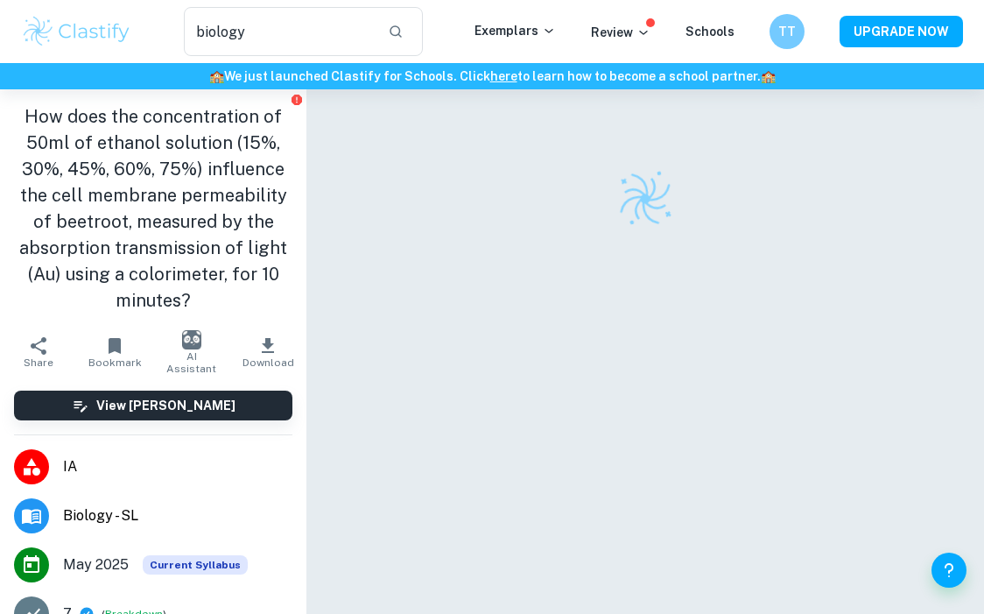
click at [27, 109] on h1 "How does the concentration of 50ml of ethanol solution (15%, 30%, 45%, 60%, 75%…" at bounding box center [153, 208] width 279 height 210
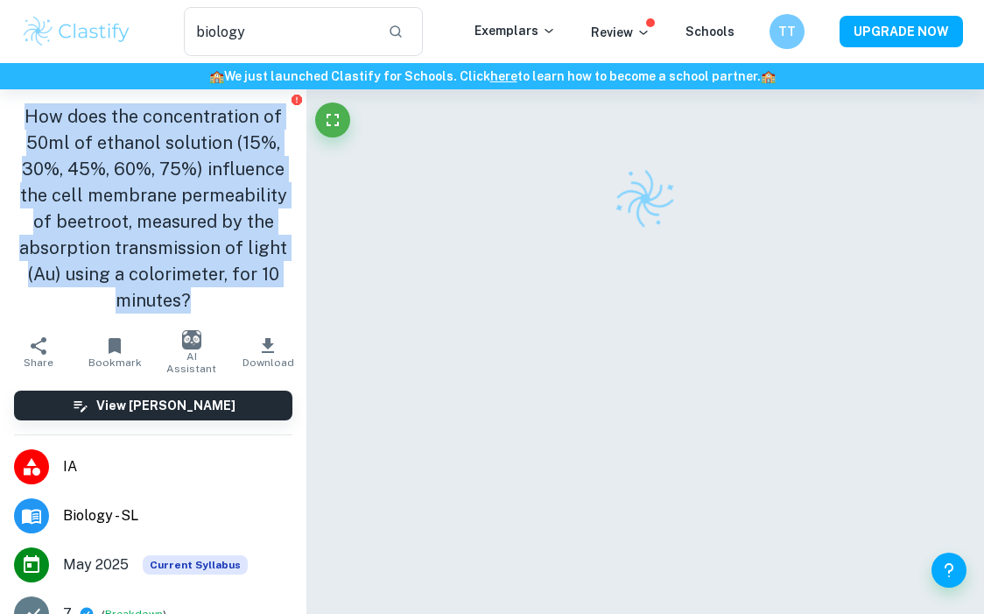
click at [27, 109] on h1 "How does the concentration of 50ml of ethanol solution (15%, 30%, 45%, 60%, 75%…" at bounding box center [153, 208] width 279 height 210
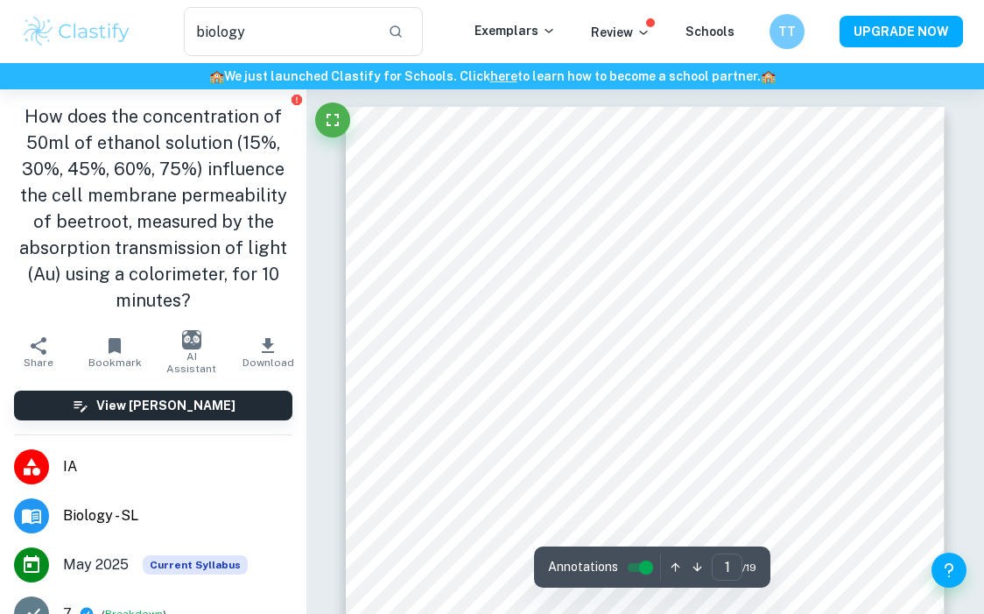
drag, startPoint x: 186, startPoint y: 222, endPoint x: 208, endPoint y: 306, distance: 86.3
click at [208, 306] on h1 "How does the concentration of 50ml of ethanol solution (15%, 30%, 45%, 60%, 75%…" at bounding box center [153, 208] width 279 height 210
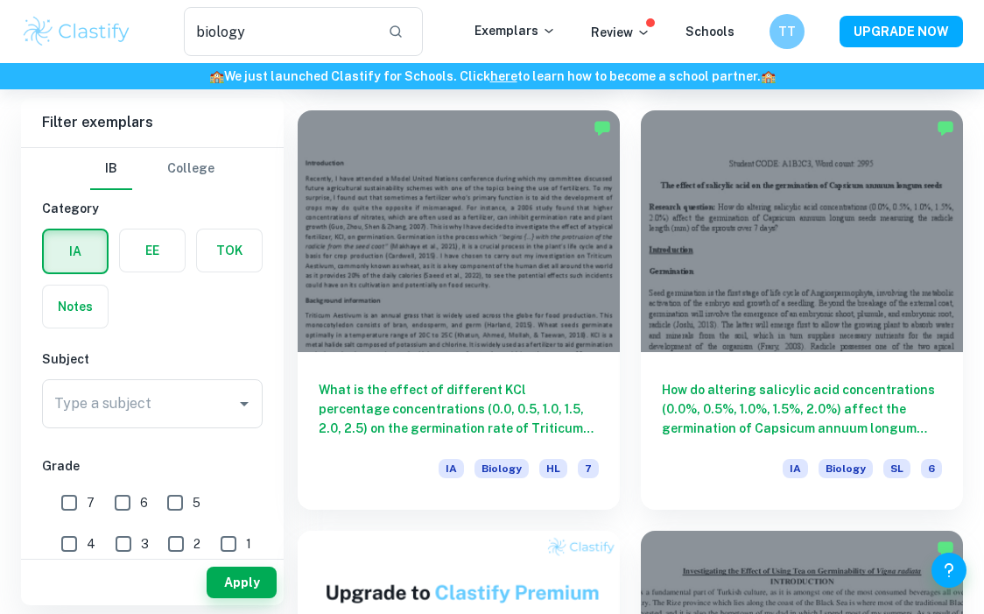
scroll to position [920, 0]
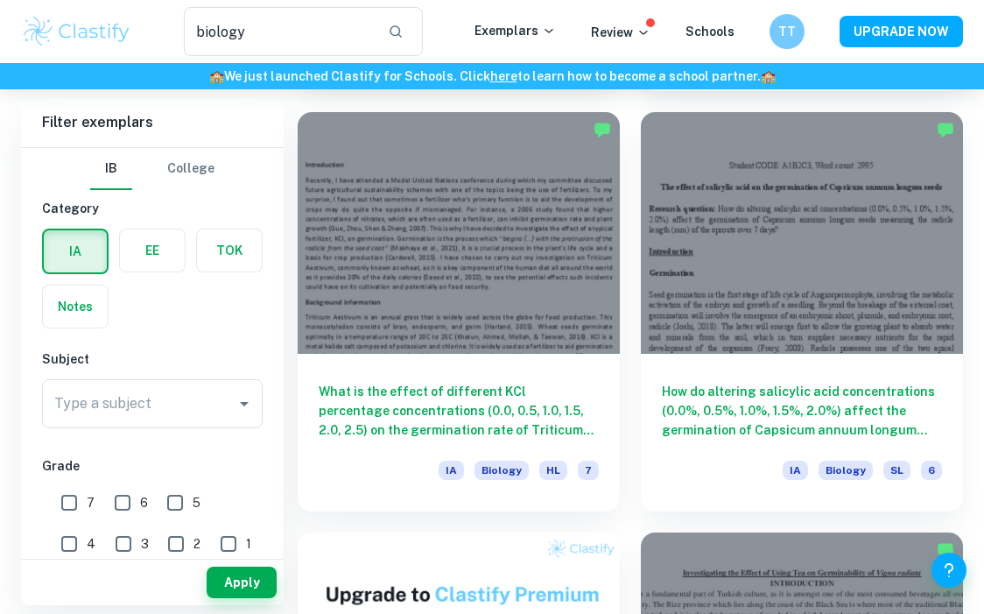
click at [530, 332] on div at bounding box center [459, 233] width 322 height 242
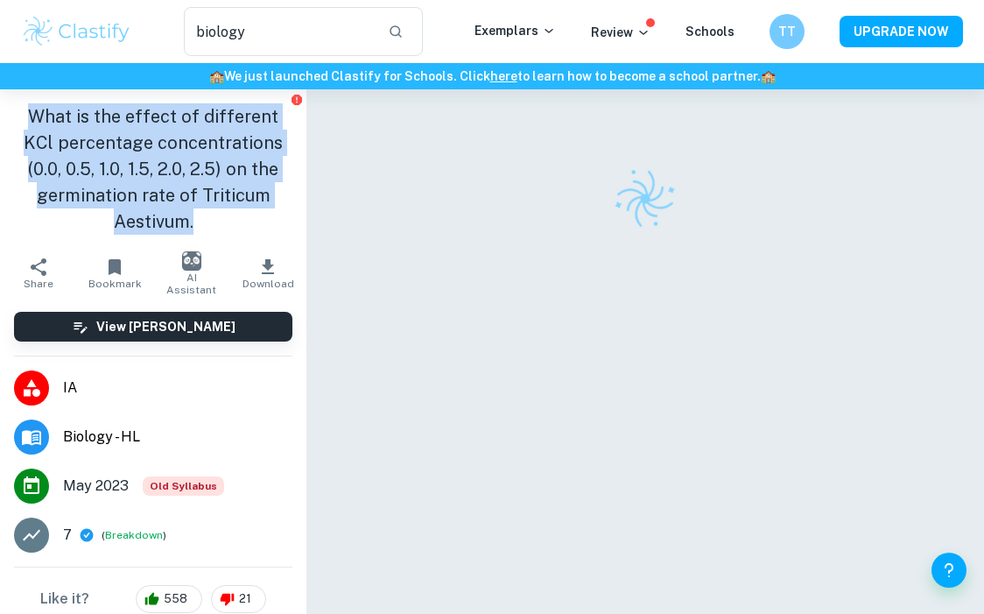
drag, startPoint x: 243, startPoint y: 225, endPoint x: 25, endPoint y: 115, distance: 243.6
click at [25, 115] on h1 "What is the effect of different KCl percentage concentrations (0.0, 0.5, 1.0, 1…" at bounding box center [153, 168] width 279 height 131
copy h1 "What is the effect of different KCl percentage concentrations (0.0, 0.5, 1.0, 1…"
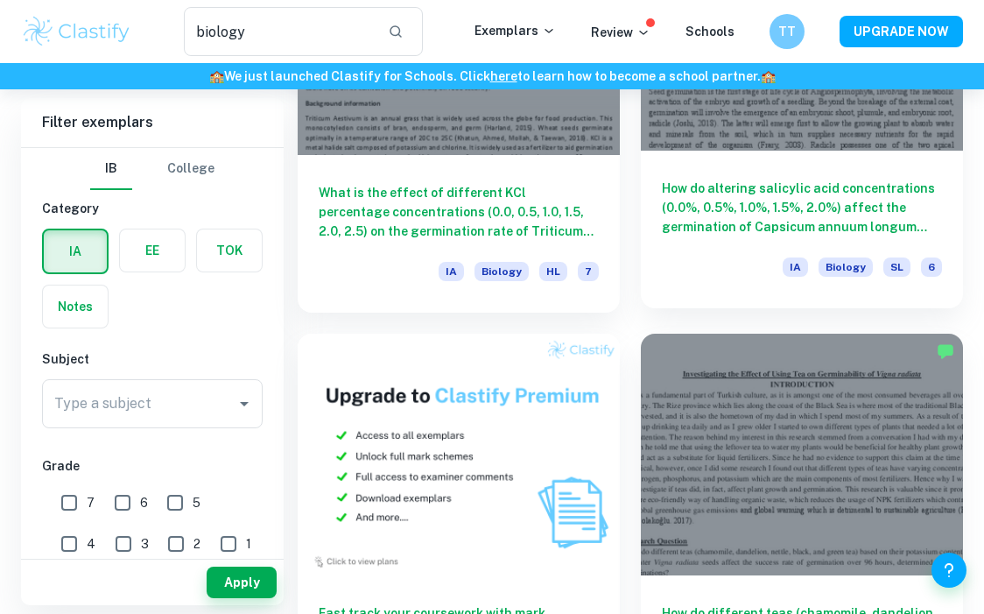
scroll to position [1111, 0]
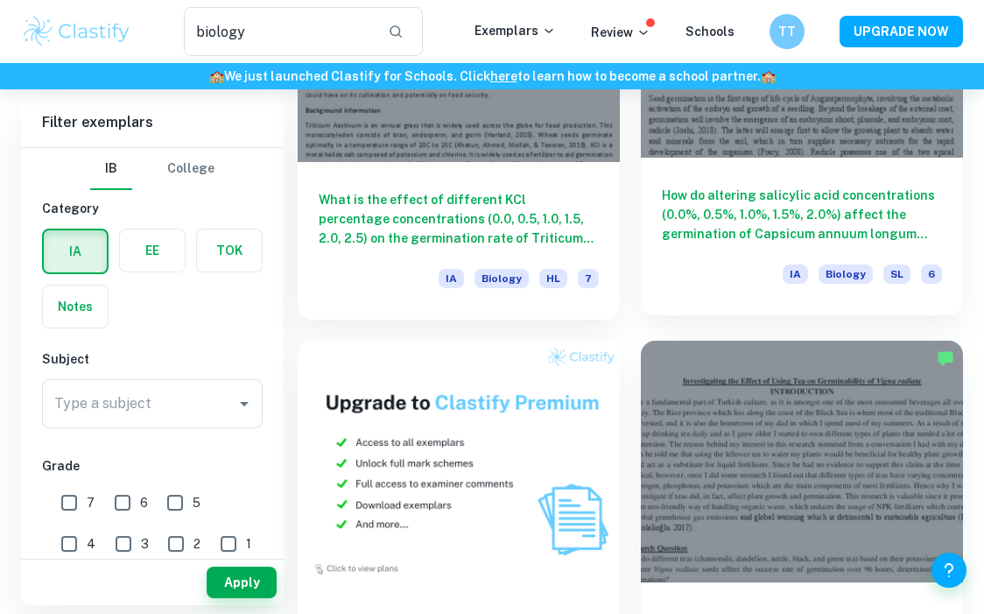
click at [740, 218] on h6 "How do altering salicylic acid concentrations (0.0%, 0.5%, 1.0%, 1.5%, 2.0%) af…" at bounding box center [802, 215] width 280 height 58
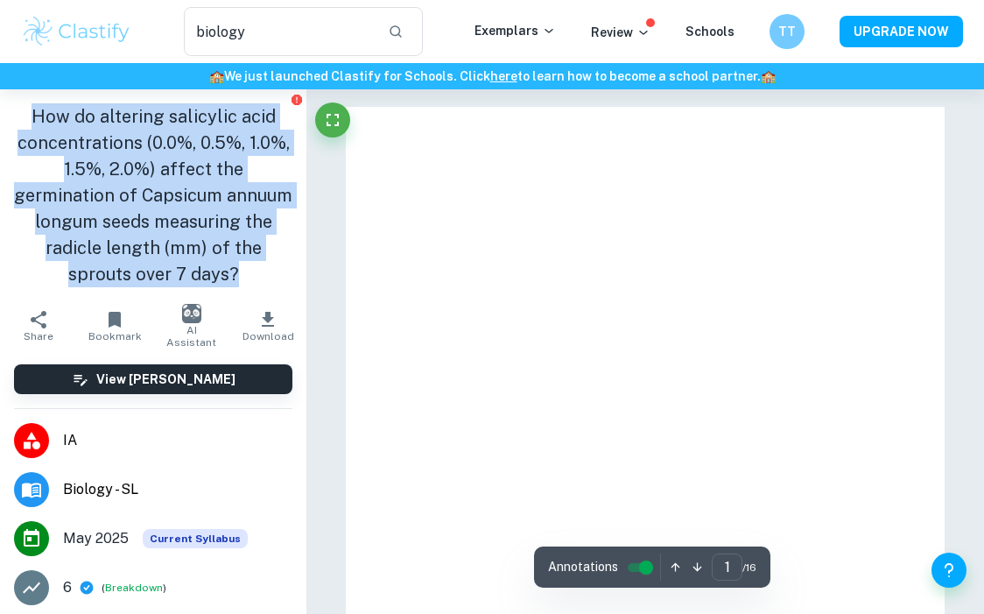
drag, startPoint x: 283, startPoint y: 276, endPoint x: 31, endPoint y: 101, distance: 307.1
click at [31, 119] on div "How do altering salicylic acid concentrations (0.0%, 0.5%, 1.0%, 1.5%, 2.0%) af…" at bounding box center [153, 195] width 307 height 212
copy h1 "How do altering salicylic acid concentrations (0.0%, 0.5%, 1.0%, 1.5%, 2.0%) af…"
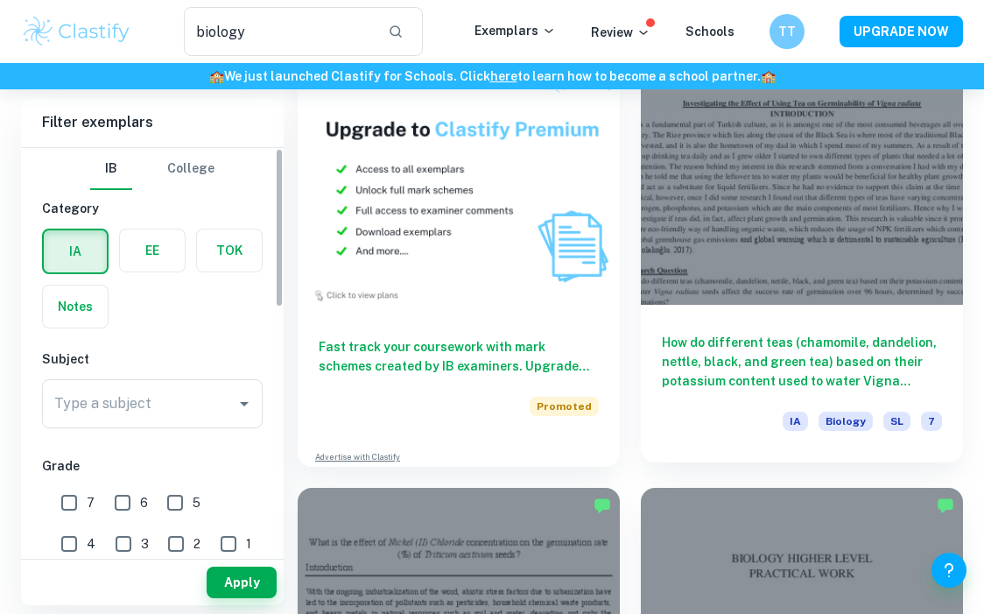
scroll to position [1519, 0]
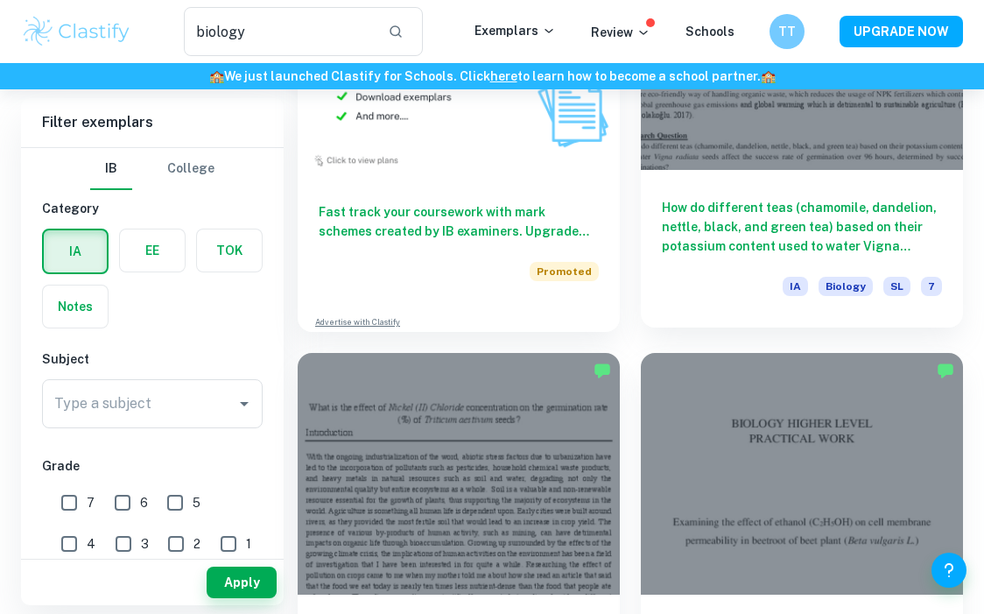
click at [766, 162] on div at bounding box center [802, 49] width 322 height 242
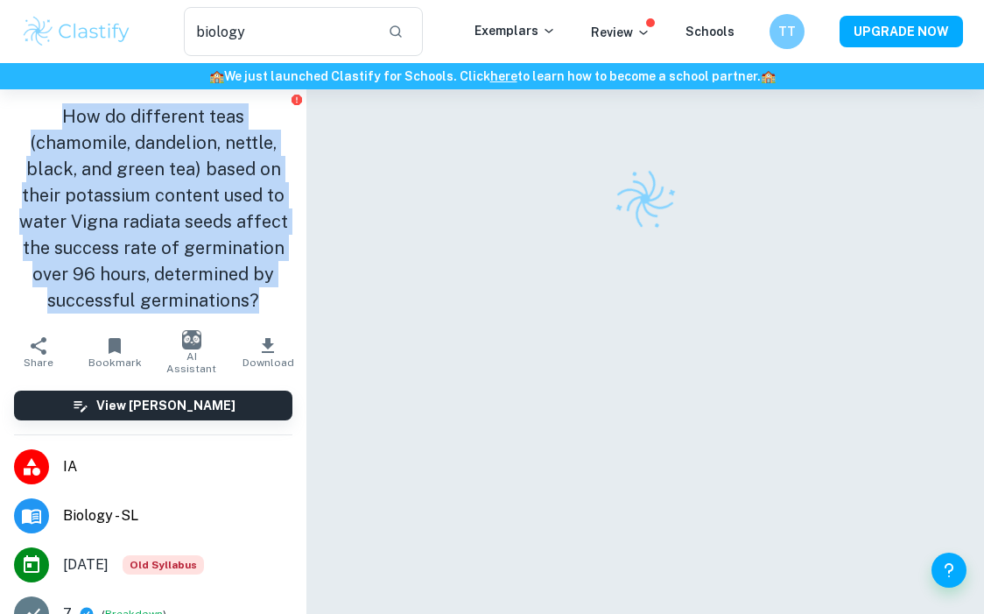
drag, startPoint x: 256, startPoint y: 306, endPoint x: 879, endPoint y: 1, distance: 694.1
click at [61, 102] on div "How do different teas (chamomile, dandelion, nettle, black, and green tea) base…" at bounding box center [153, 208] width 307 height 238
copy h1 "How do different teas (chamomile, dandelion, nettle, black, and green tea) base…"
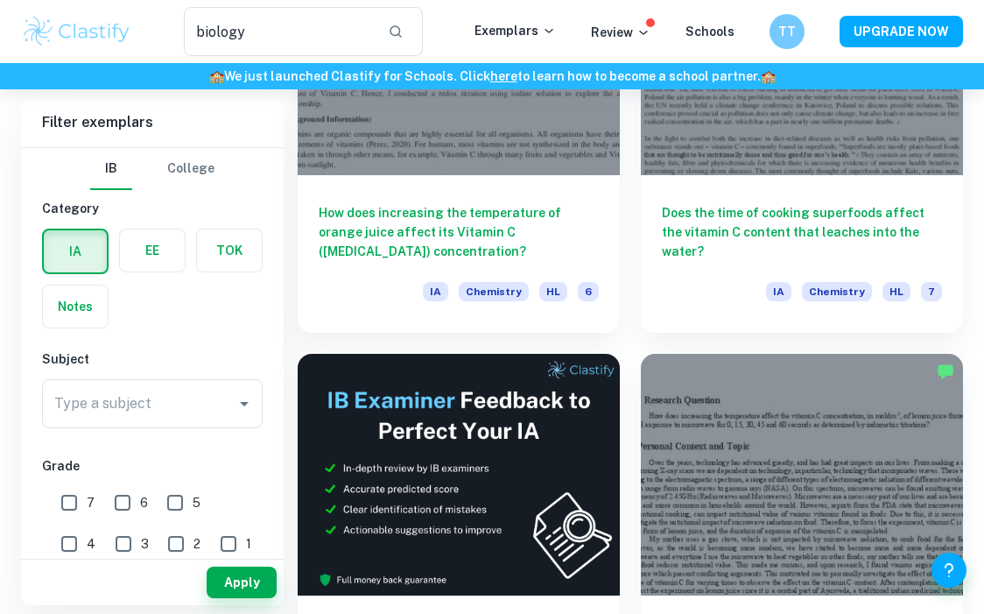
scroll to position [254, 0]
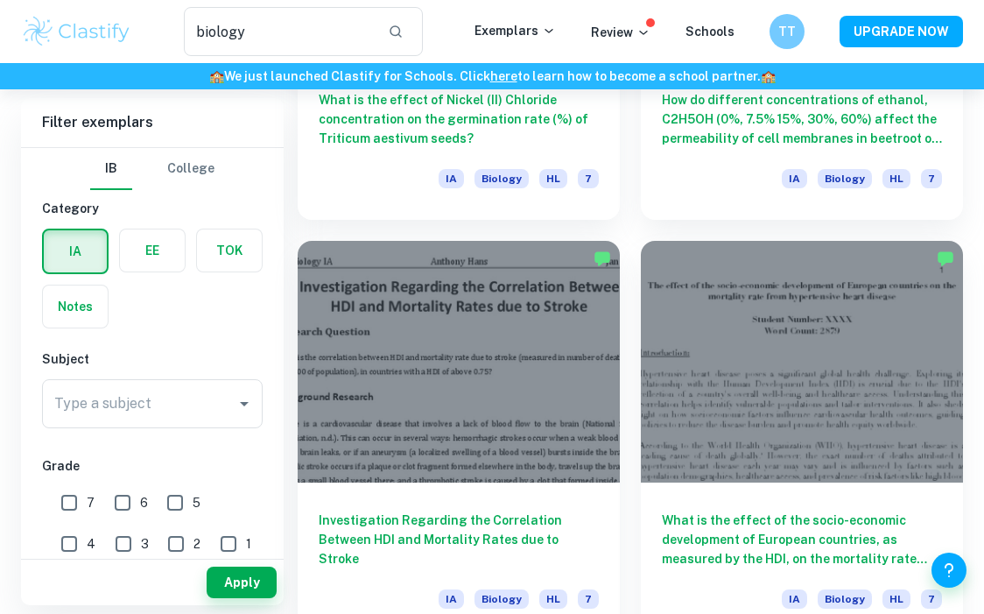
scroll to position [2289, 0]
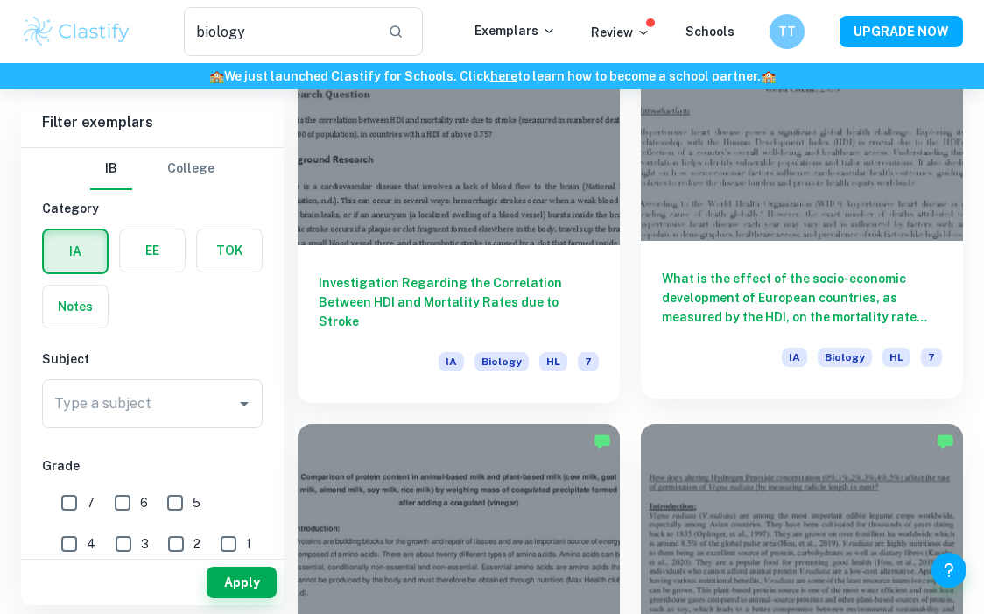
click at [743, 265] on div "What is the effect of the socio-economic development of European countries, as …" at bounding box center [802, 320] width 322 height 158
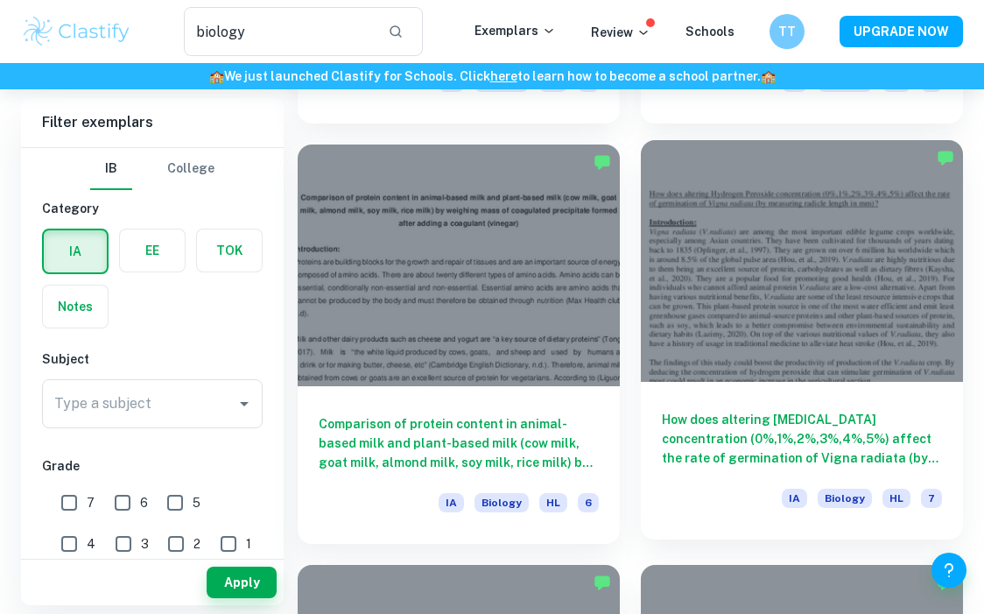
scroll to position [2574, 0]
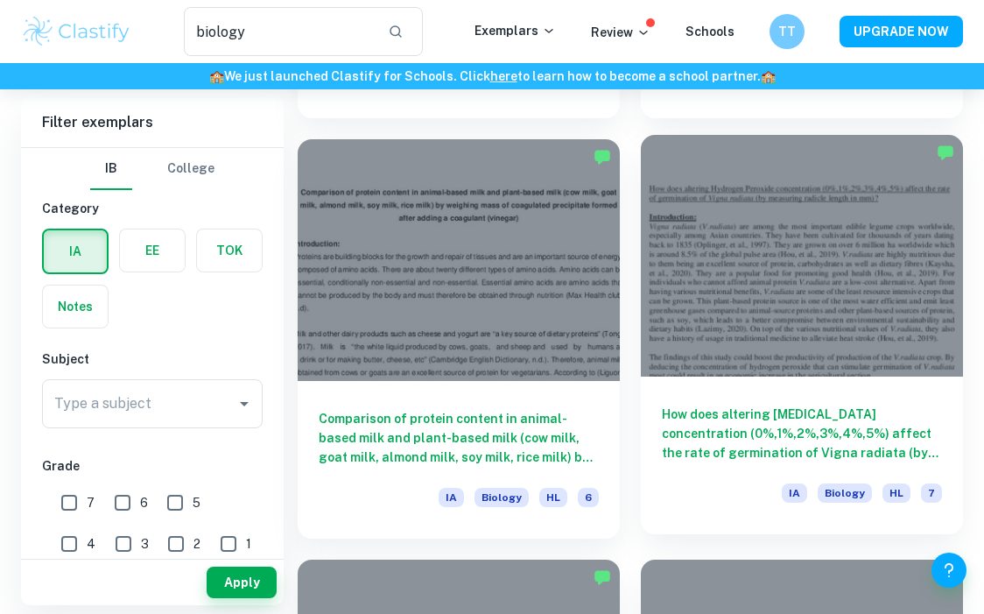
click at [742, 415] on h6 "How does altering Hydrogen Peroxide concentration (0%,1%,2%,3%,4%,5%) affect th…" at bounding box center [802, 434] width 280 height 58
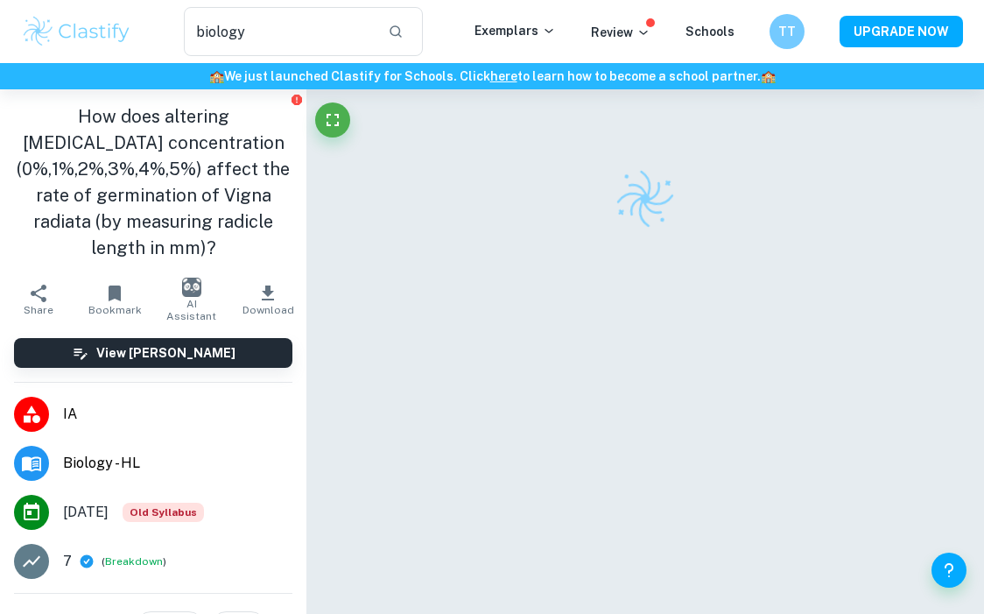
drag, startPoint x: 256, startPoint y: 236, endPoint x: 36, endPoint y: 118, distance: 249.6
click at [36, 118] on h1 "How does altering Hydrogen Peroxide concentration (0%,1%,2%,3%,4%,5%) affect th…" at bounding box center [153, 182] width 279 height 158
copy h1 "How does altering Hydrogen Peroxide concentration (0%,1%,2%,3%,4%,5%) affect th…"
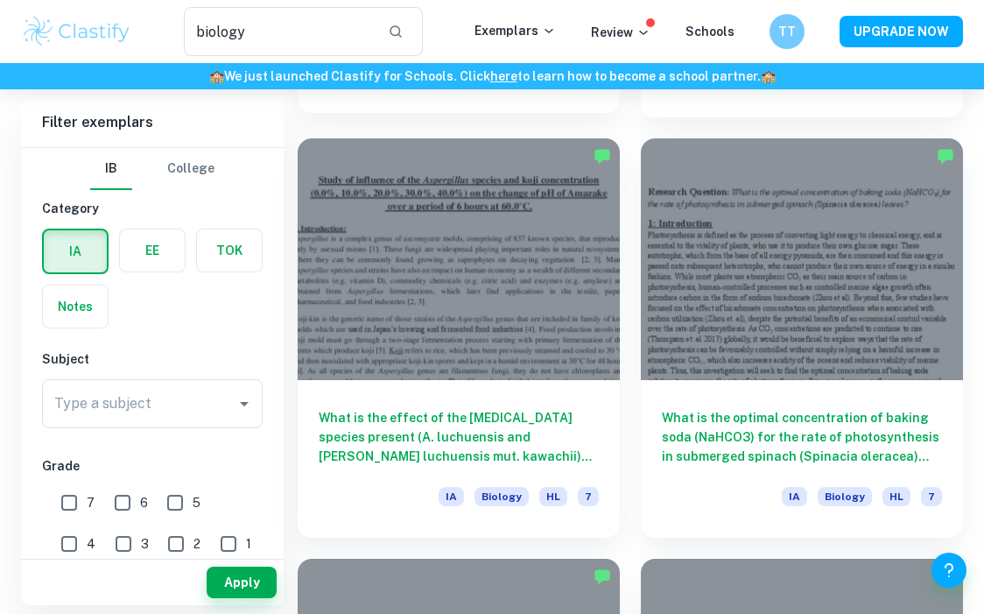
scroll to position [2998, 0]
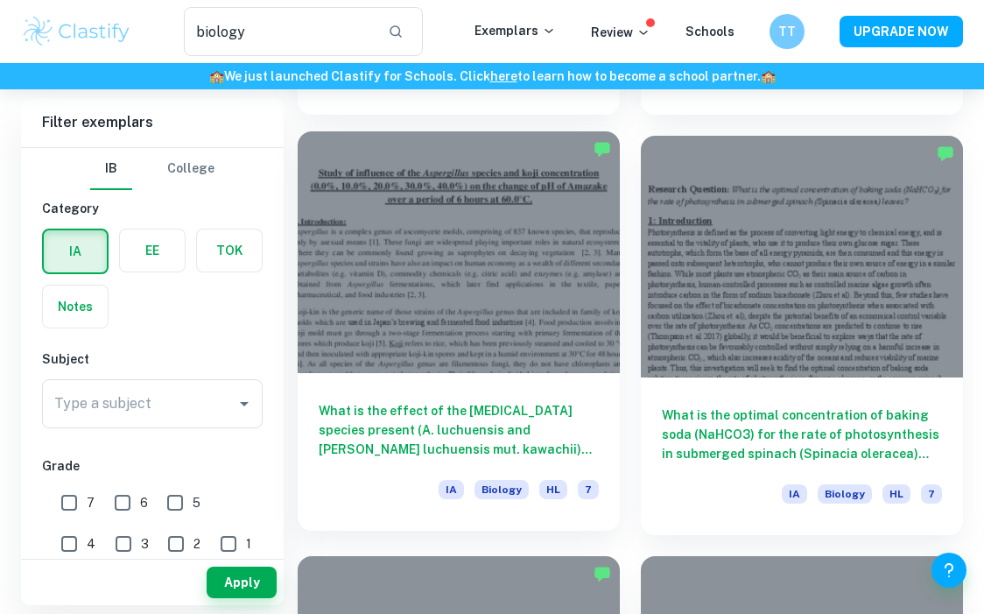
click at [443, 395] on div "What is the effect of the Aspergillus species present (A. luchuensis and A. luc…" at bounding box center [459, 452] width 322 height 158
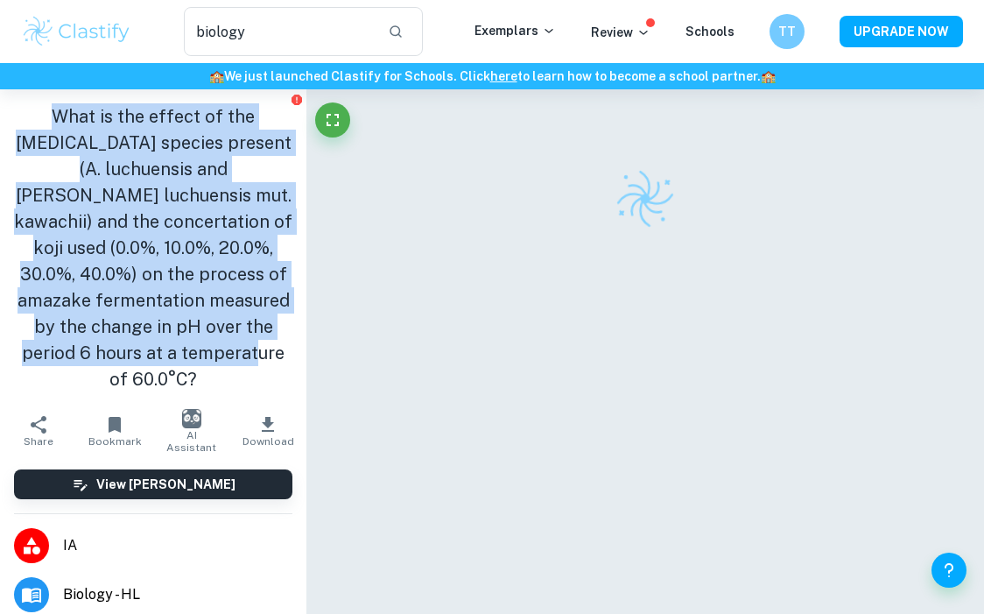
drag, startPoint x: 240, startPoint y: 391, endPoint x: 44, endPoint y: 119, distance: 335.7
click at [44, 119] on h1 "What is the effect of the Aspergillus species present (A. luchuensis and A. luc…" at bounding box center [153, 247] width 279 height 289
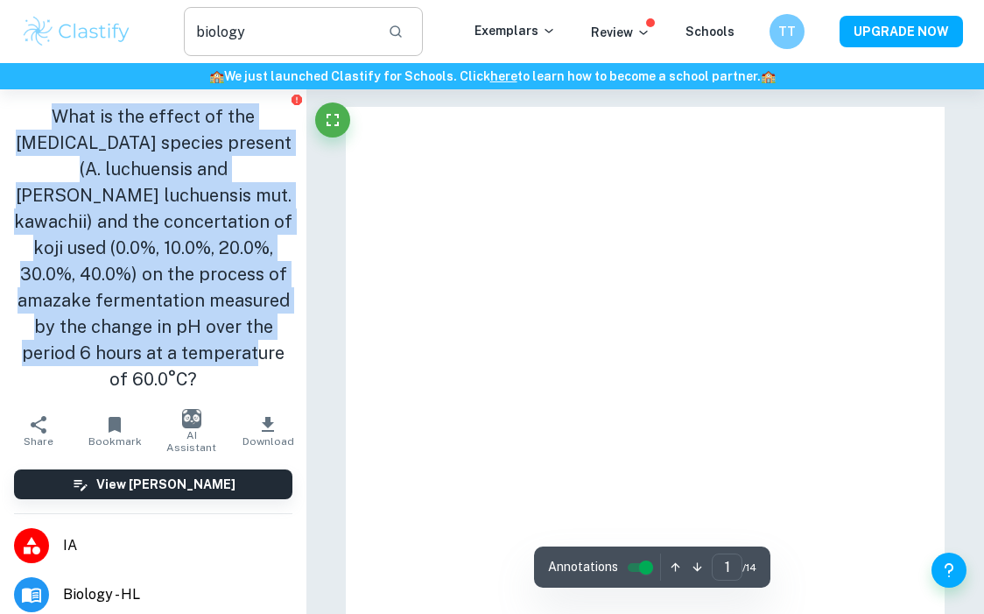
copy h1 "What is the effect of the Aspergillus species present (A. luchuensis and A. luc…"
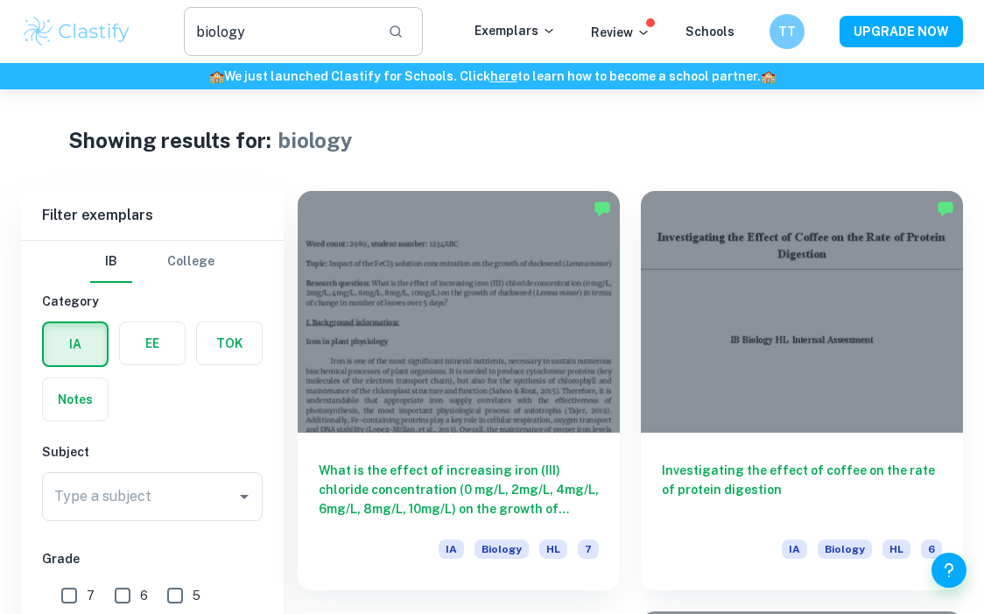
scroll to position [2998, 0]
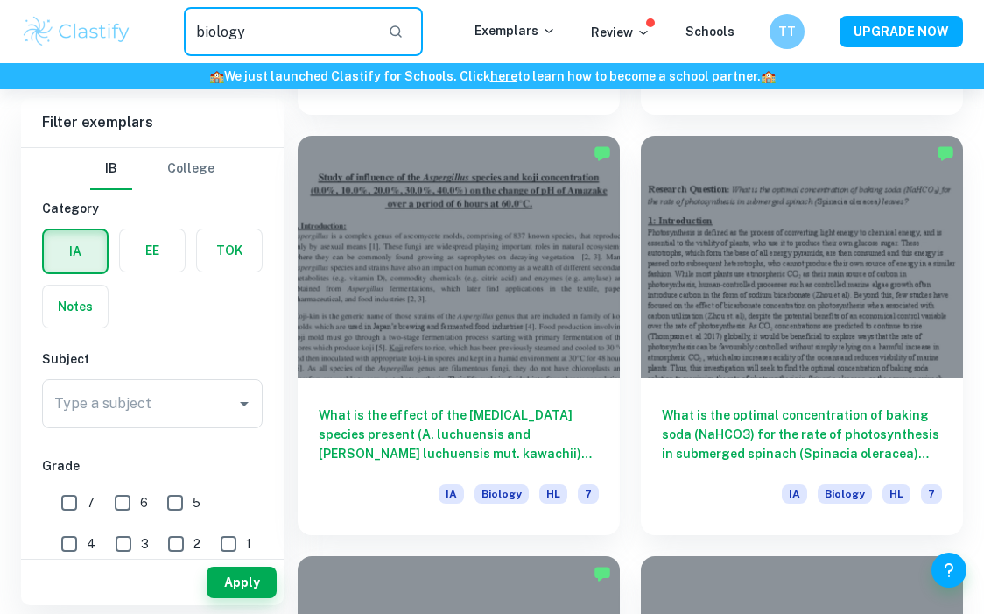
click at [327, 43] on input "biology" at bounding box center [279, 31] width 191 height 49
drag, startPoint x: 327, startPoint y: 43, endPoint x: 109, endPoint y: 26, distance: 218.7
click at [108, 28] on div "biology ​ Exemplars Review Schools TT UPGRADE NOW" at bounding box center [492, 31] width 984 height 49
click at [313, 48] on input "biology" at bounding box center [279, 31] width 191 height 49
type input "biology coffee"
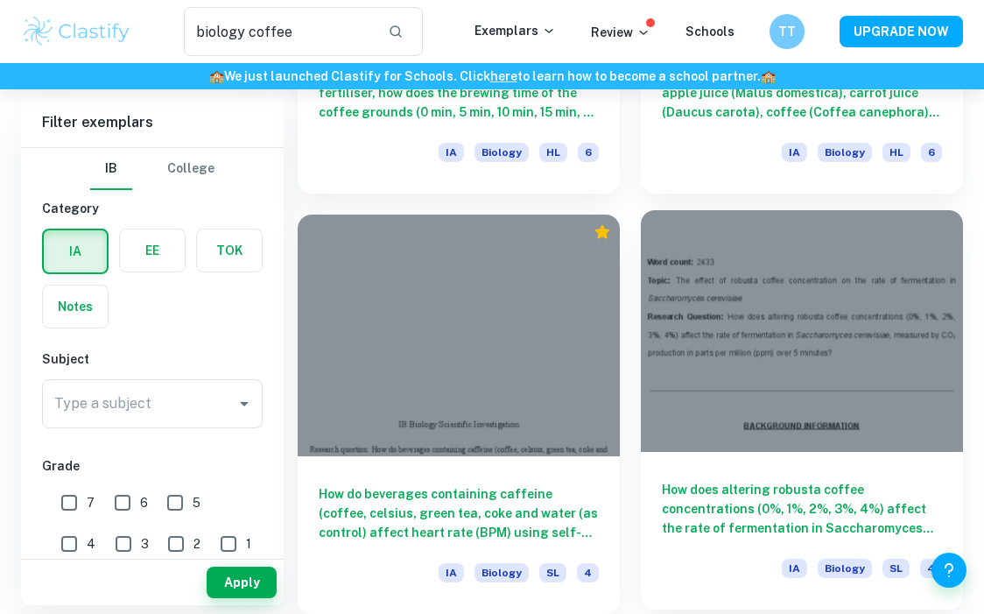
scroll to position [2077, 0]
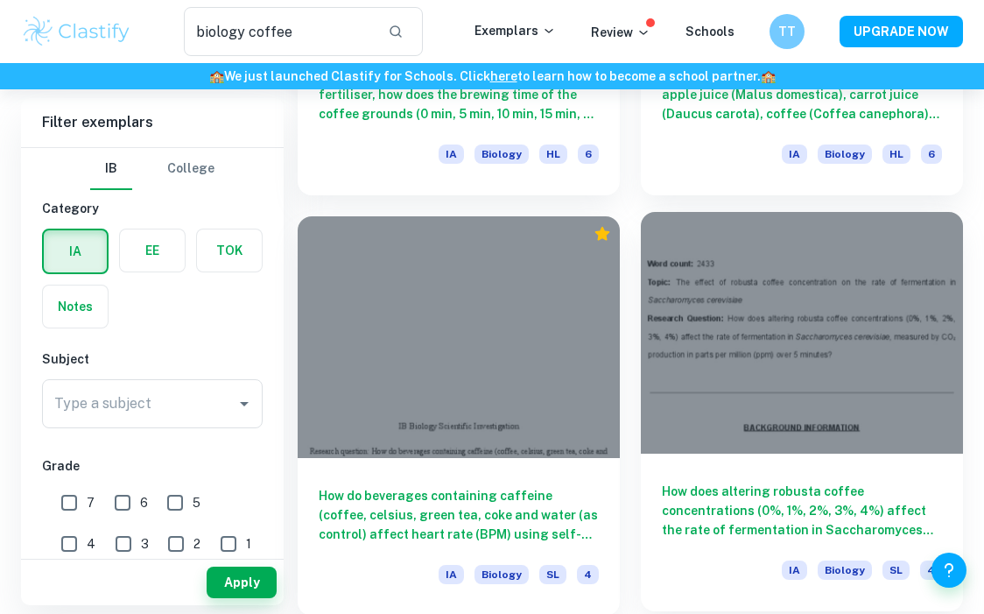
click at [809, 403] on div at bounding box center [802, 333] width 322 height 242
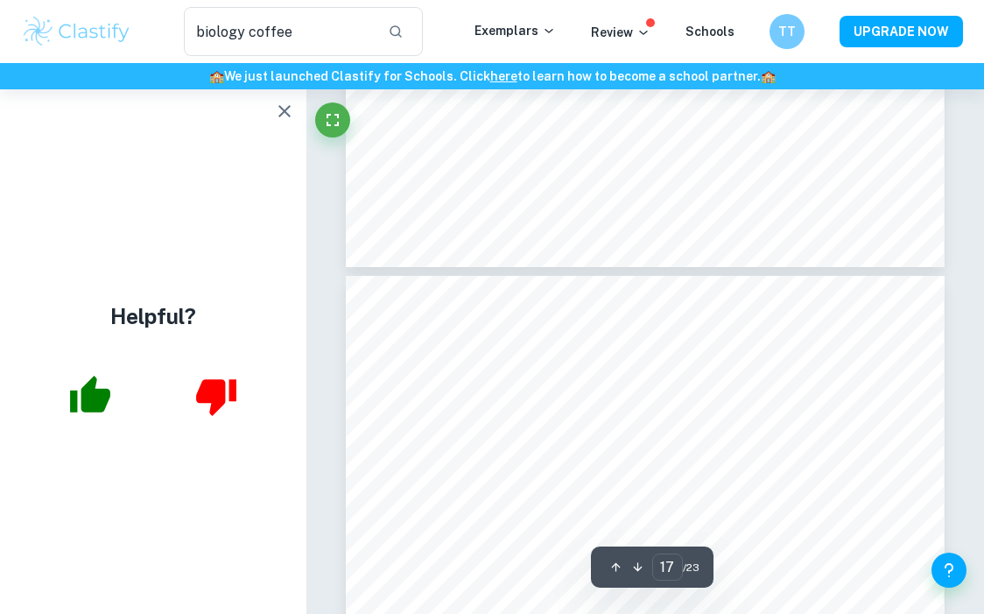
scroll to position [13204, 0]
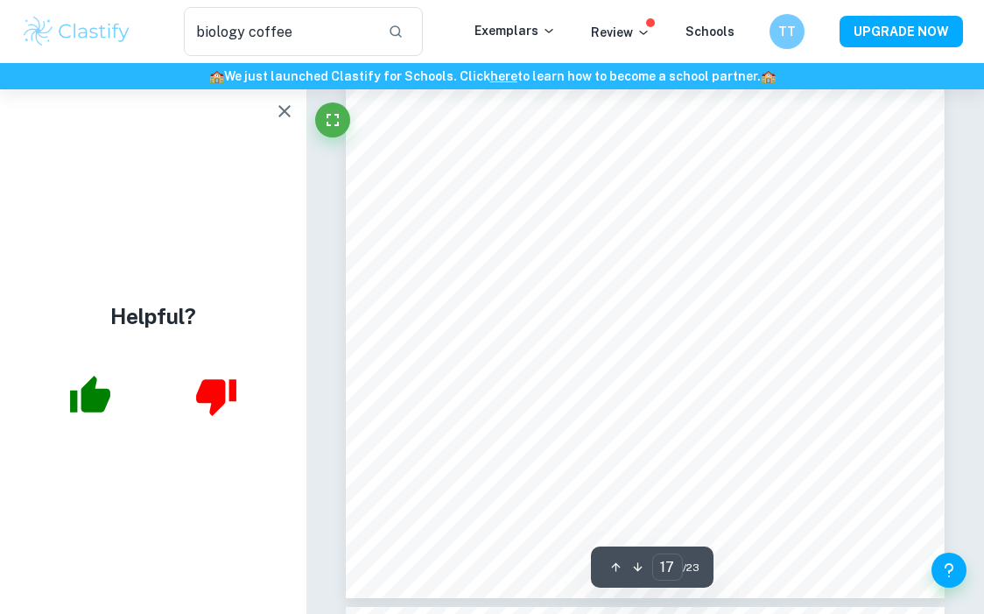
click at [280, 120] on icon "button" at bounding box center [284, 111] width 21 height 21
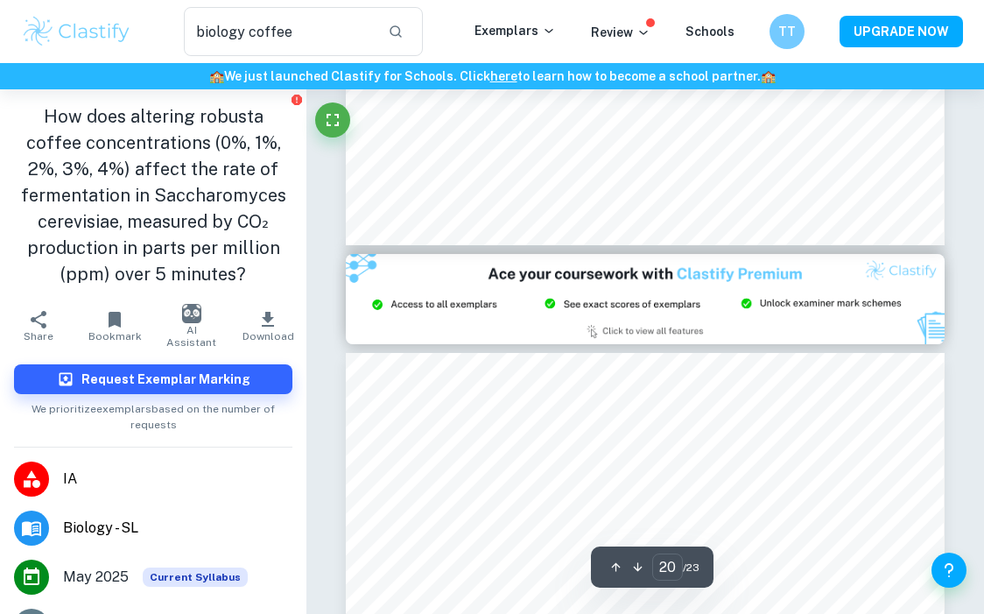
type input "21"
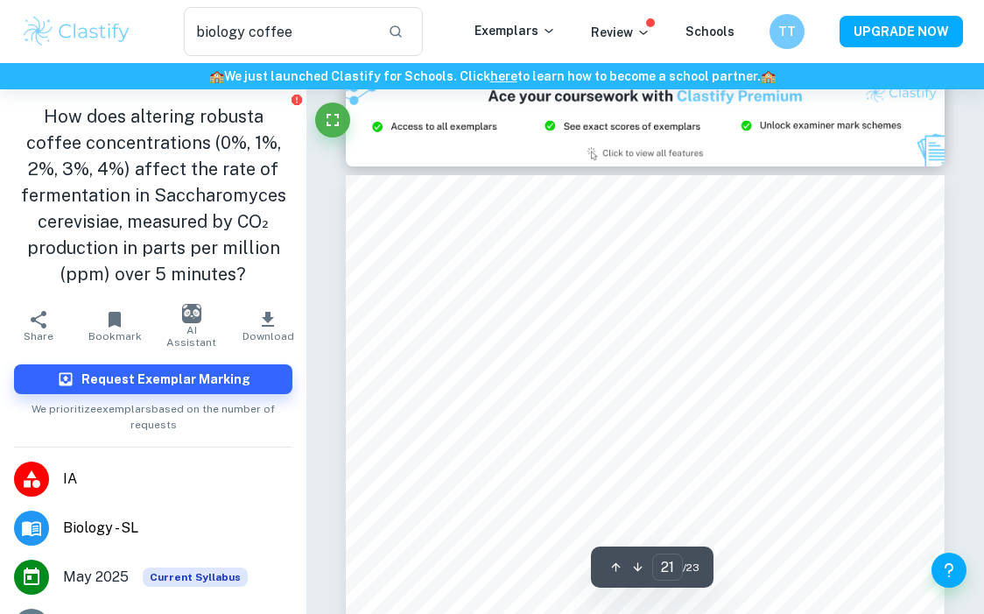
scroll to position [16410, 0]
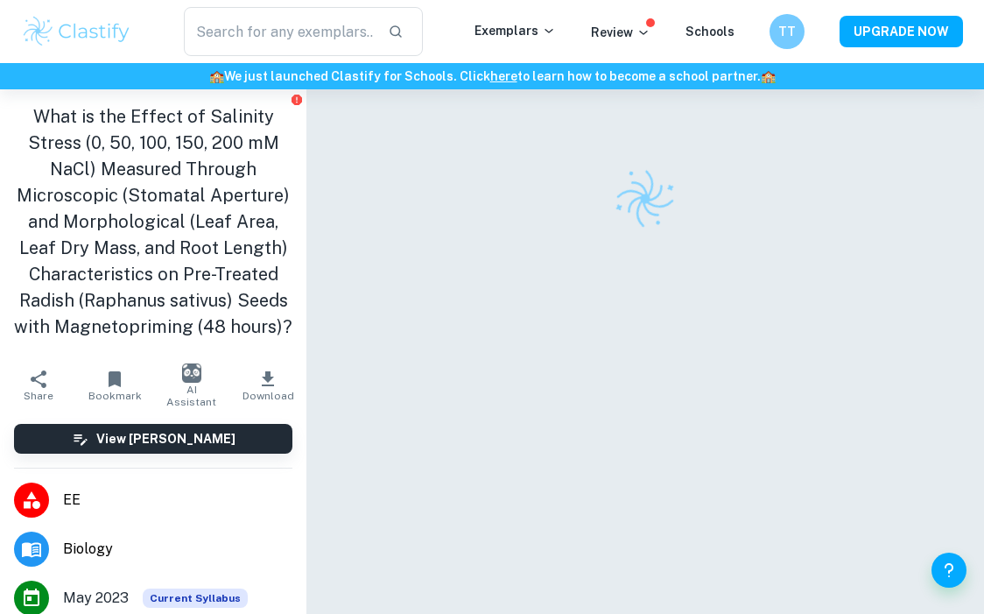
drag, startPoint x: 0, startPoint y: 0, endPoint x: 43, endPoint y: 128, distance: 134.9
click at [42, 129] on h1 "What is the Effect of Salinity Stress (0, 50, 100, 150, 200 mM NaCl) Measured T…" at bounding box center [153, 221] width 279 height 236
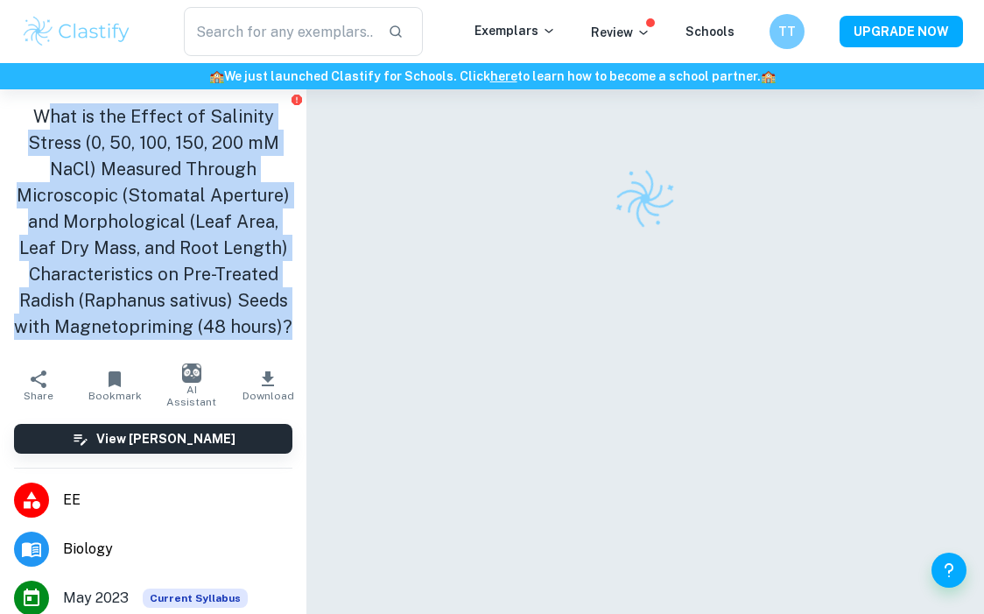
click at [43, 128] on h1 "What is the Effect of Salinity Stress (0, 50, 100, 150, 200 mM NaCl) Measured T…" at bounding box center [153, 221] width 279 height 236
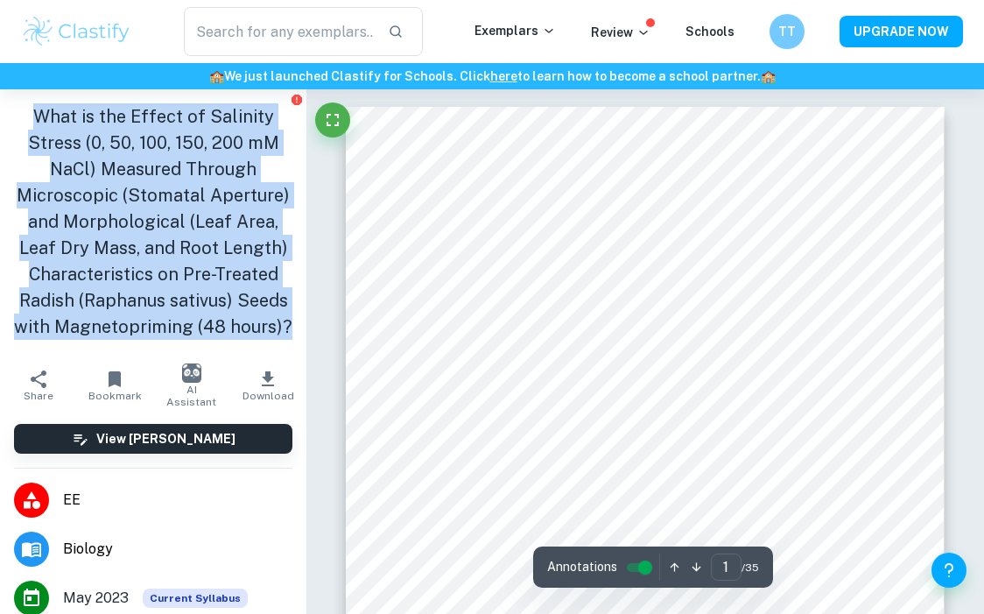
drag, startPoint x: 45, startPoint y: 121, endPoint x: 169, endPoint y: 359, distance: 268.7
click at [169, 340] on h1 "What is the Effect of Salinity Stress (0, 50, 100, 150, 200 mM NaCl) Measured T…" at bounding box center [153, 221] width 279 height 236
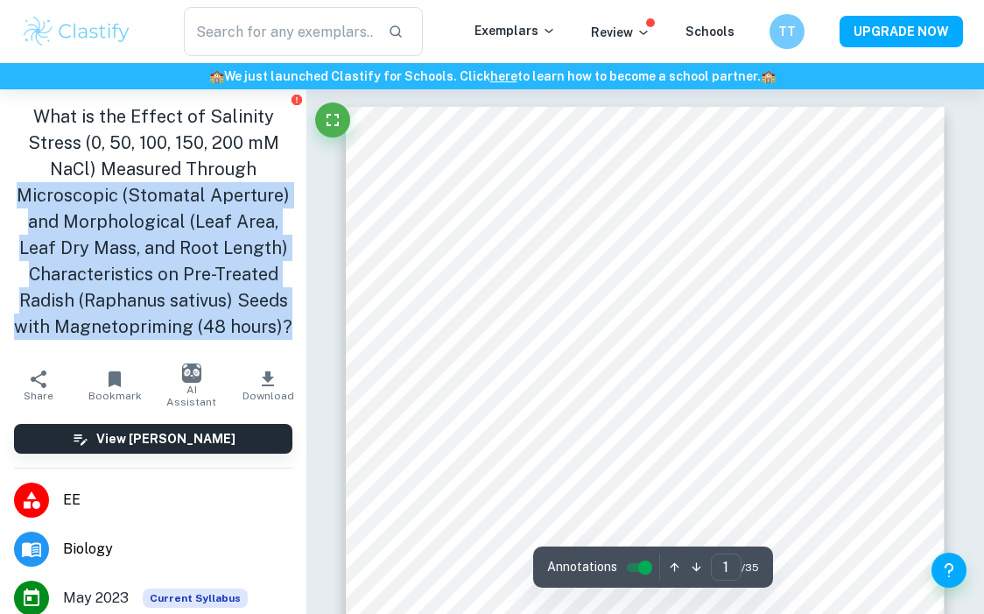
drag, startPoint x: 179, startPoint y: 351, endPoint x: 4, endPoint y: 187, distance: 239.2
click at [4, 187] on div "What is the Effect of Salinity Stress (0, 50, 100, 150, 200 mM NaCl) Measured T…" at bounding box center [153, 224] width 307 height 271
click at [132, 199] on h1 "What is the Effect of Salinity Stress (0, 50, 100, 150, 200 mM NaCl) Measured T…" at bounding box center [153, 221] width 279 height 236
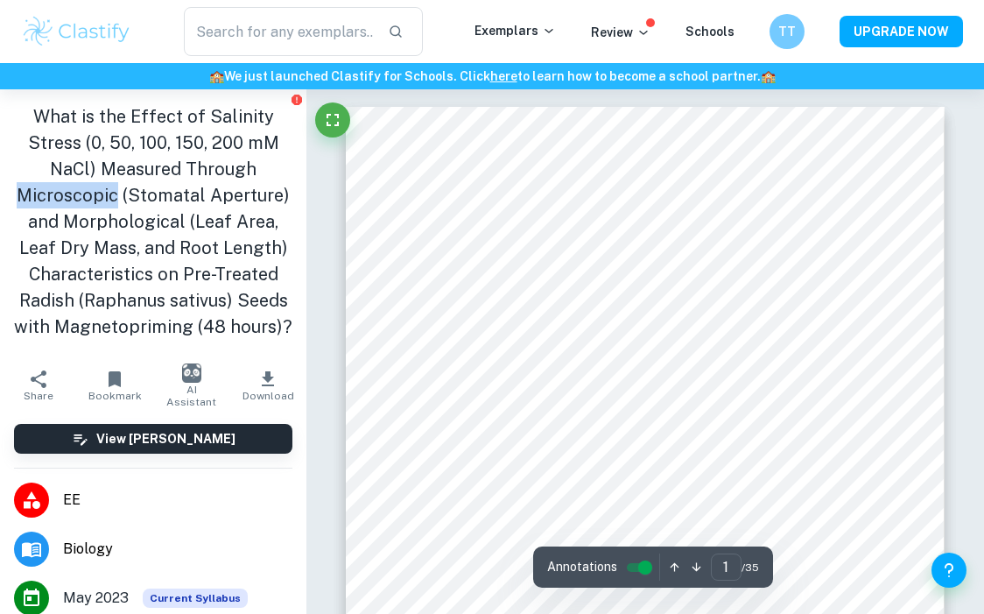
drag, startPoint x: 19, startPoint y: 194, endPoint x: 111, endPoint y: 198, distance: 92.0
click at [111, 198] on h1 "What is the Effect of Salinity Stress (0, 50, 100, 150, 200 mM NaCl) Measured T…" at bounding box center [153, 221] width 279 height 236
click at [91, 223] on h1 "What is the Effect of Salinity Stress (0, 50, 100, 150, 200 mM NaCl) Measured T…" at bounding box center [153, 221] width 279 height 236
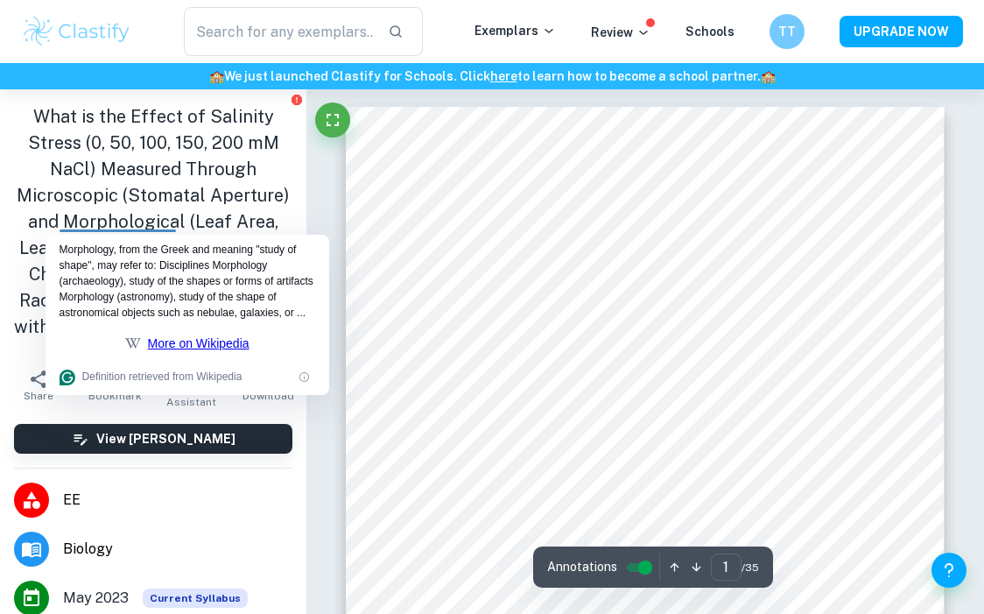
click at [83, 295] on div "Morphology, from the Greek and meaning "study of shape", may refer to: Discipli…" at bounding box center [188, 281] width 256 height 79
click at [0, 283] on div "What is the Effect of Salinity Stress (0, 50, 100, 150, 200 mM NaCl) Measured T…" at bounding box center [153, 224] width 307 height 271
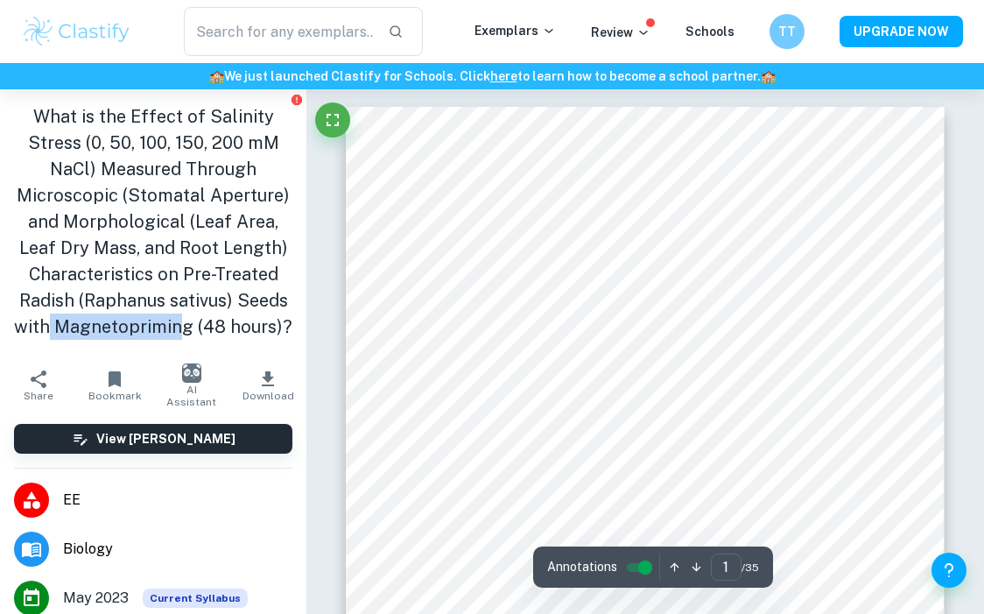
drag, startPoint x: 107, startPoint y: 324, endPoint x: 239, endPoint y: 332, distance: 132.5
click at [239, 332] on h1 "What is the Effect of Salinity Stress (0, 50, 100, 150, 200 mM NaCl) Measured T…" at bounding box center [153, 221] width 279 height 236
click at [240, 332] on h1 "What is the Effect of Salinity Stress (0, 50, 100, 150, 200 mM NaCl) Measured T…" at bounding box center [153, 221] width 279 height 236
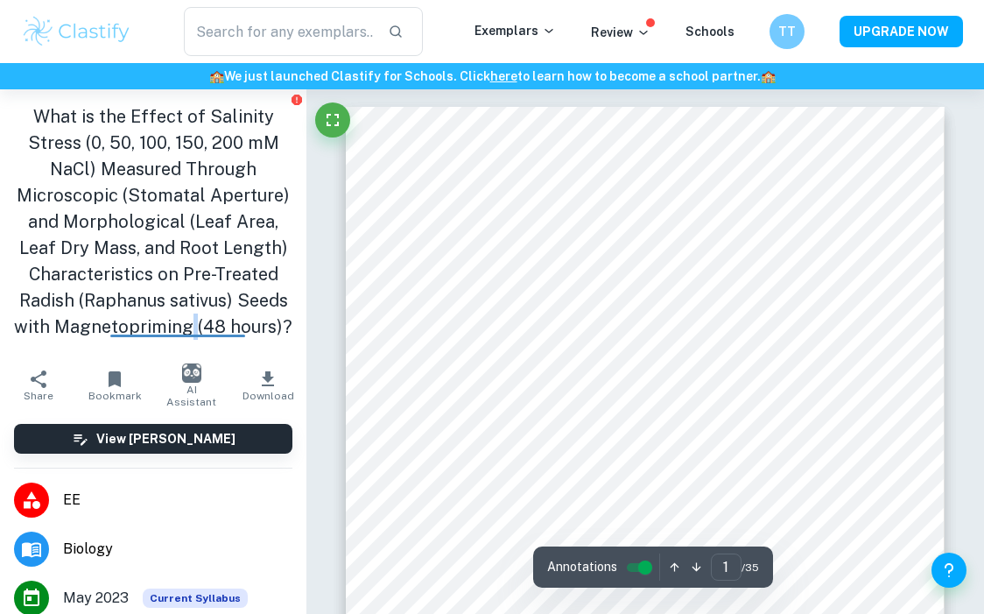
click at [240, 332] on h1 "What is the Effect of Salinity Stress (0, 50, 100, 150, 200 mM NaCl) Measured T…" at bounding box center [153, 221] width 279 height 236
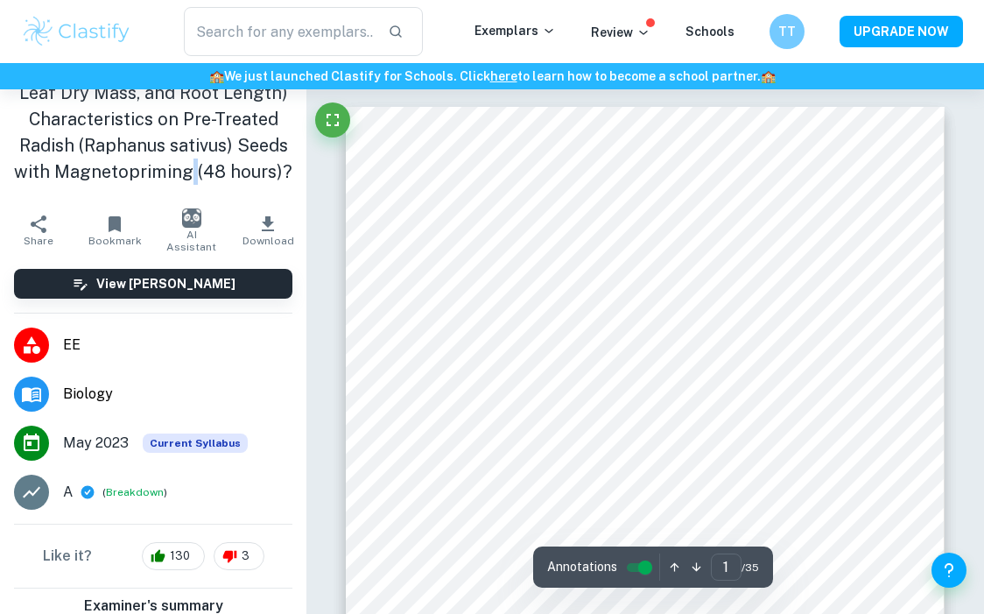
scroll to position [211, 0]
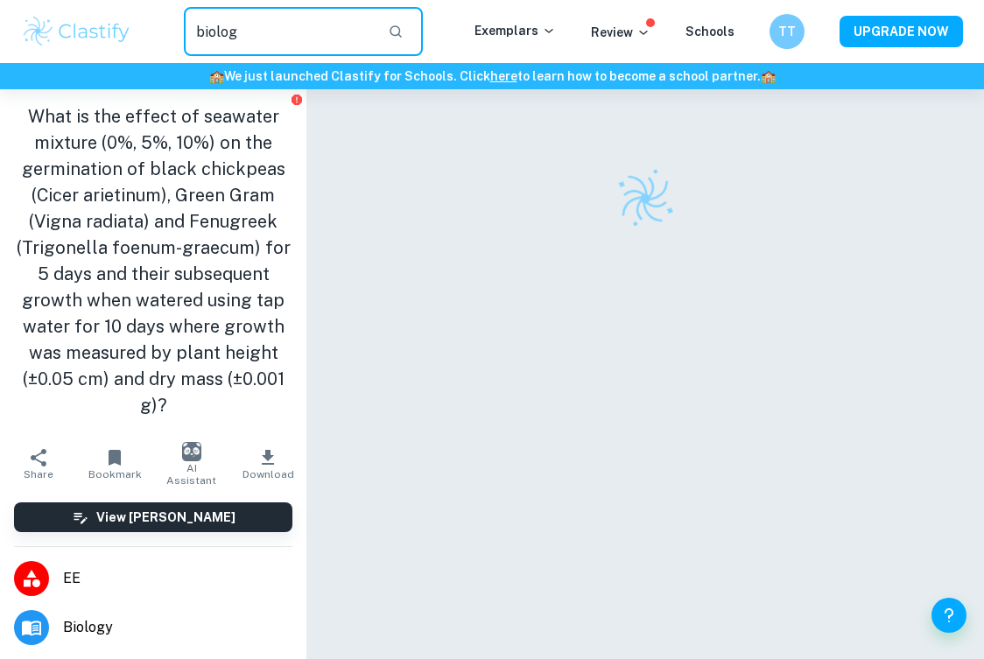
type input "biology"
click at [232, 37] on input "biology" at bounding box center [279, 31] width 191 height 49
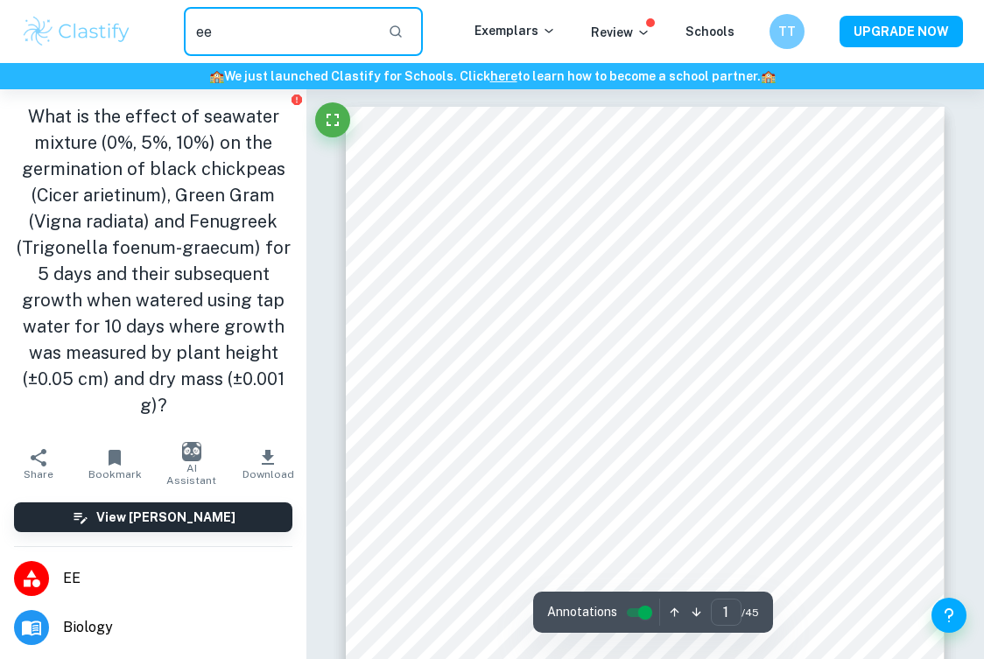
click at [232, 37] on input "ee" at bounding box center [279, 31] width 191 height 49
type input "e"
click at [104, 31] on img at bounding box center [76, 31] width 111 height 35
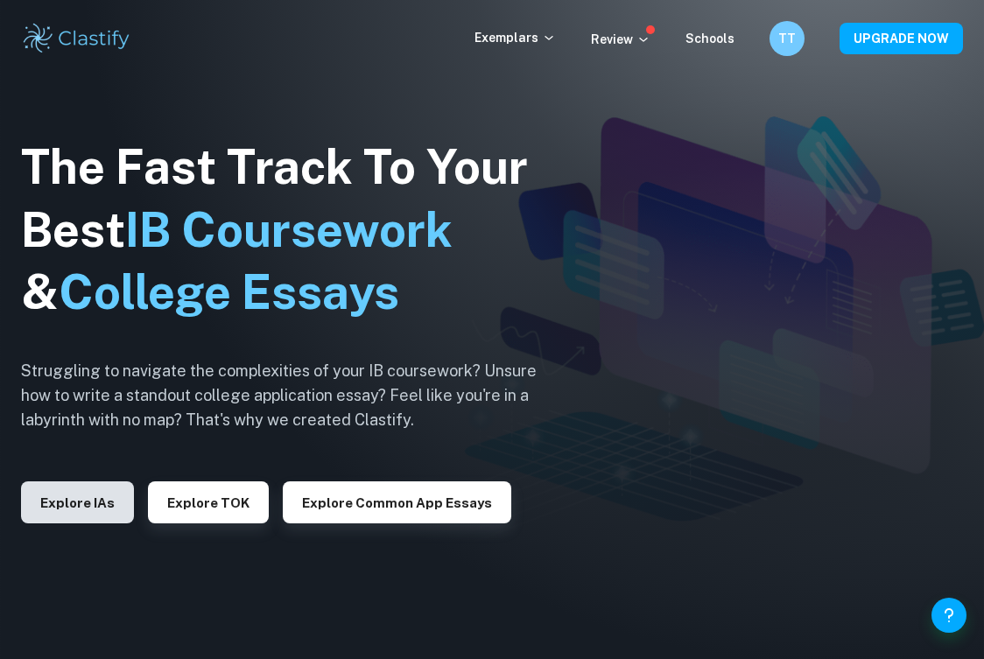
click at [91, 500] on button "Explore IAs" at bounding box center [77, 503] width 113 height 42
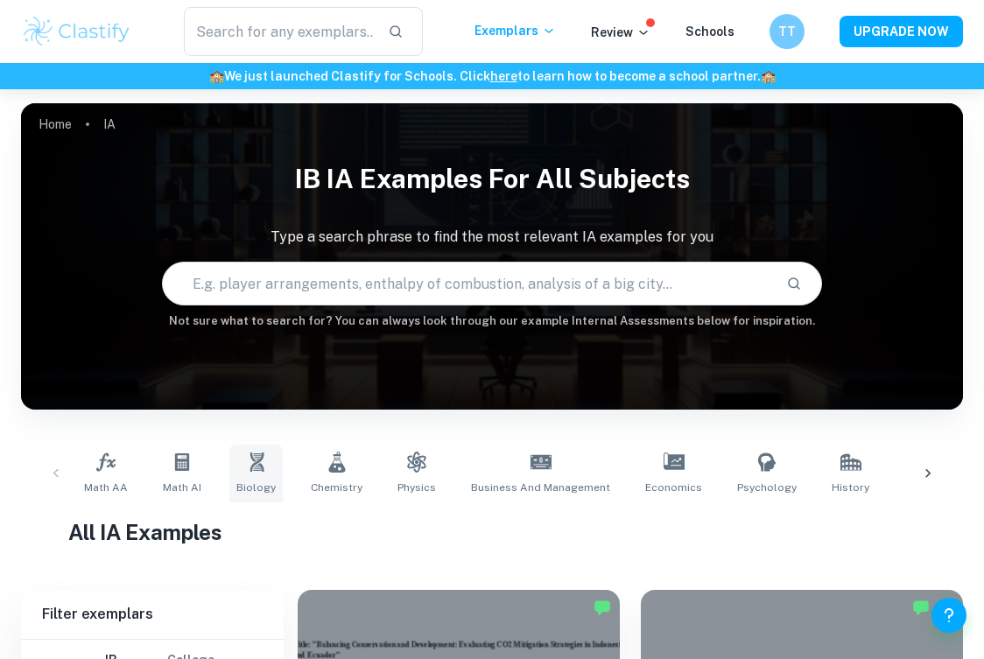
scroll to position [142, 0]
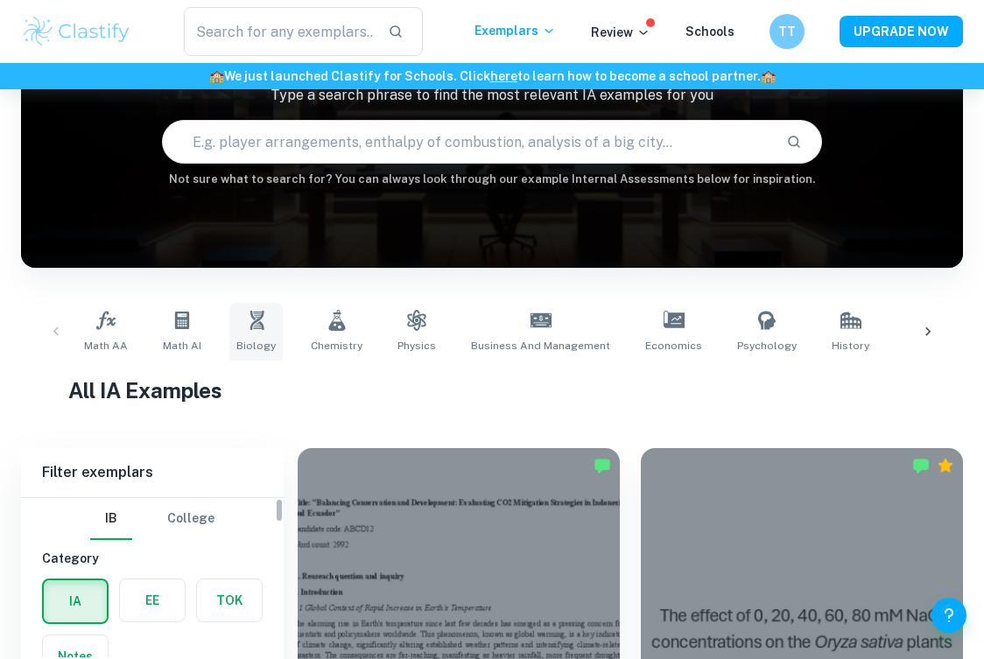
click at [264, 321] on link "Biology" at bounding box center [255, 332] width 53 height 58
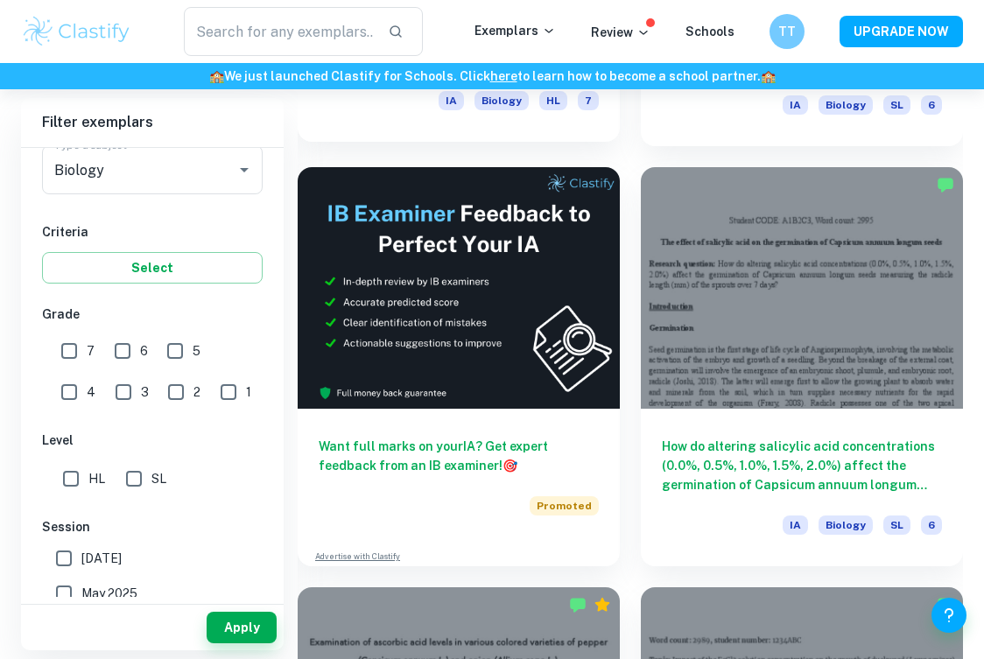
scroll to position [847, 0]
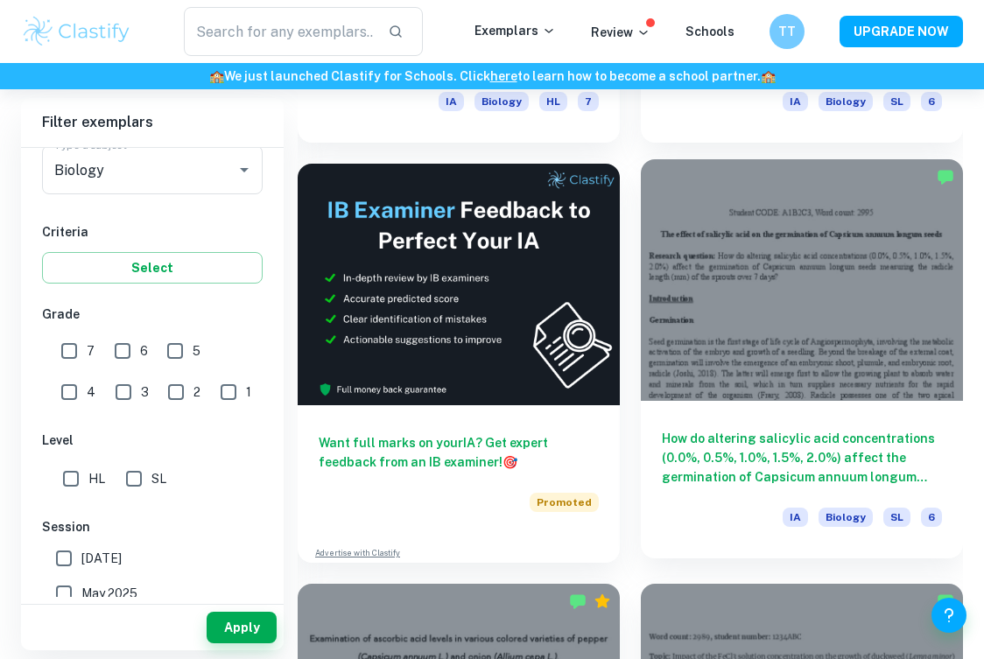
click at [800, 265] on div at bounding box center [802, 280] width 322 height 242
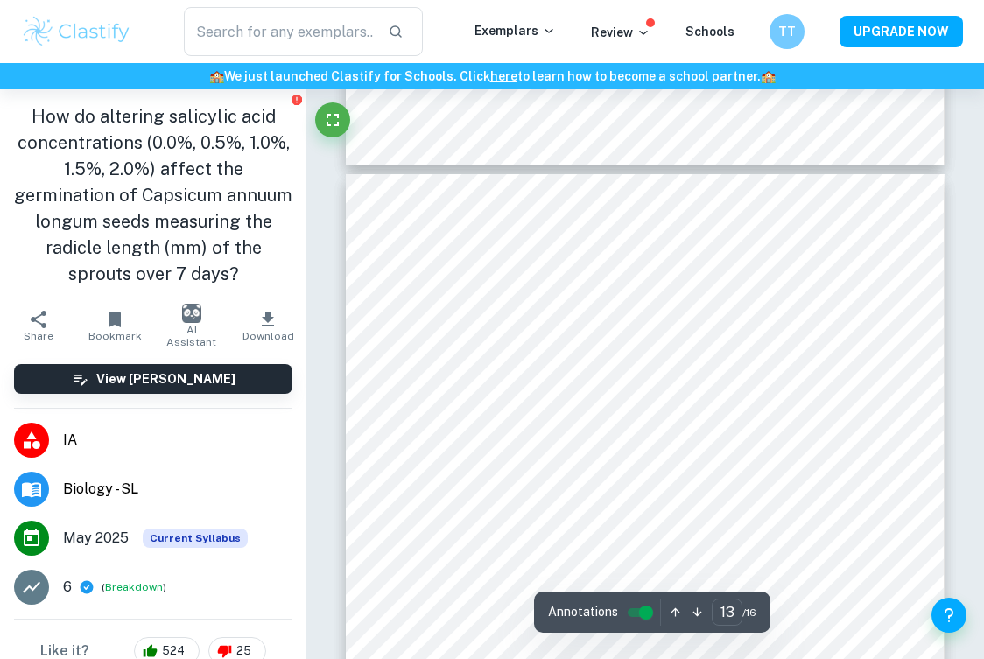
scroll to position [10459, 0]
type input "6"
